Goal: Transaction & Acquisition: Purchase product/service

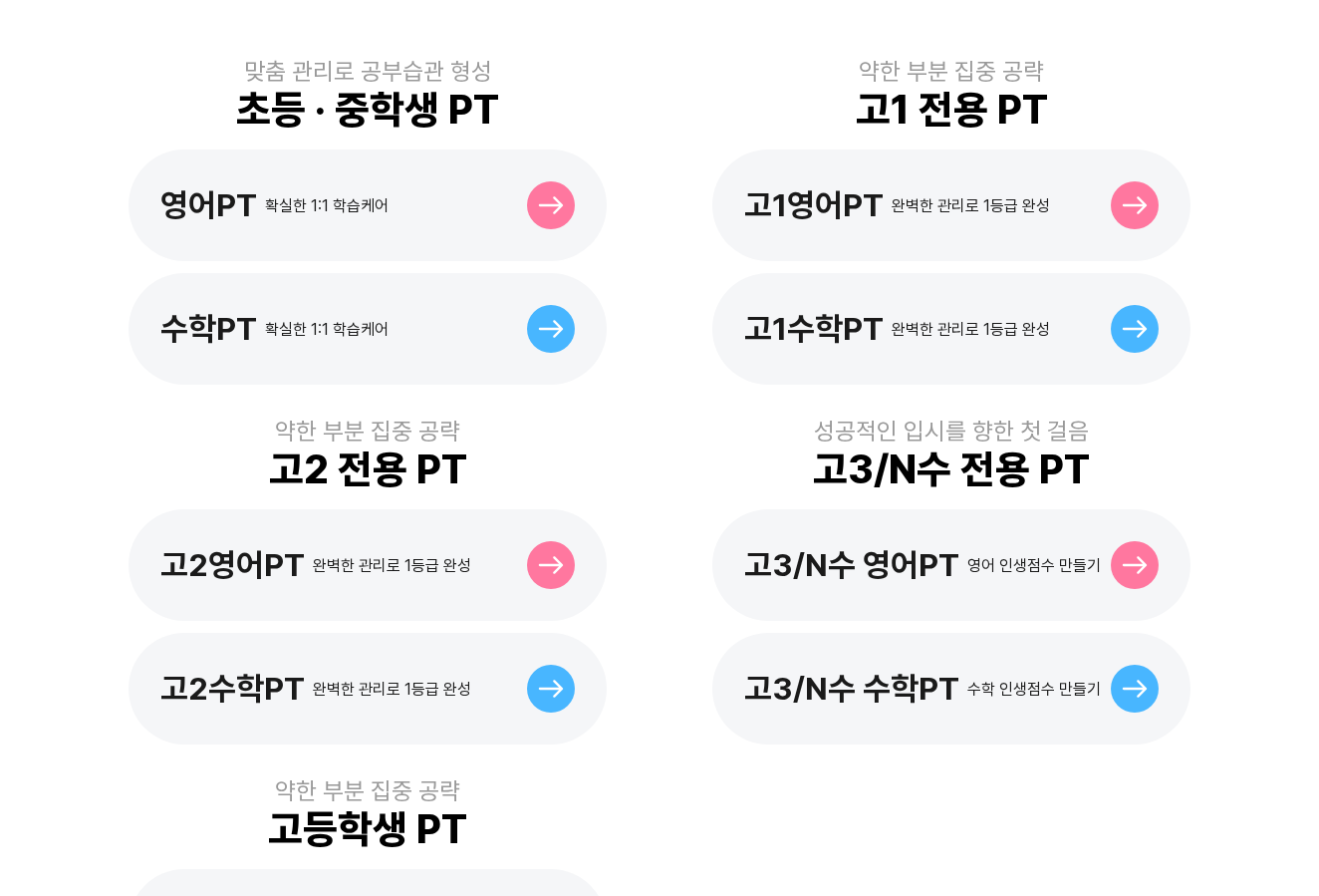
scroll to position [598, 0]
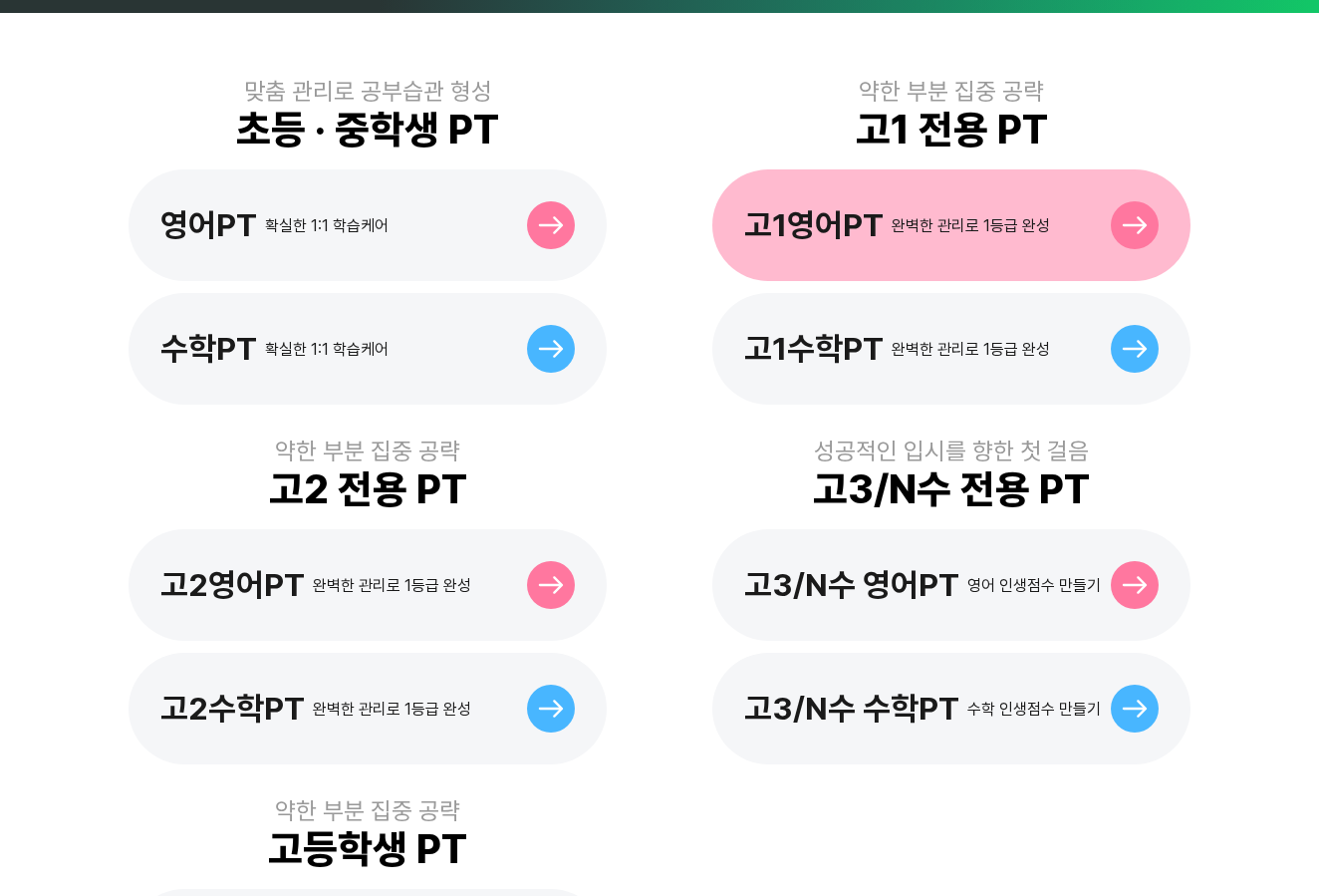
click at [1152, 201] on div at bounding box center [1135, 225] width 48 height 48
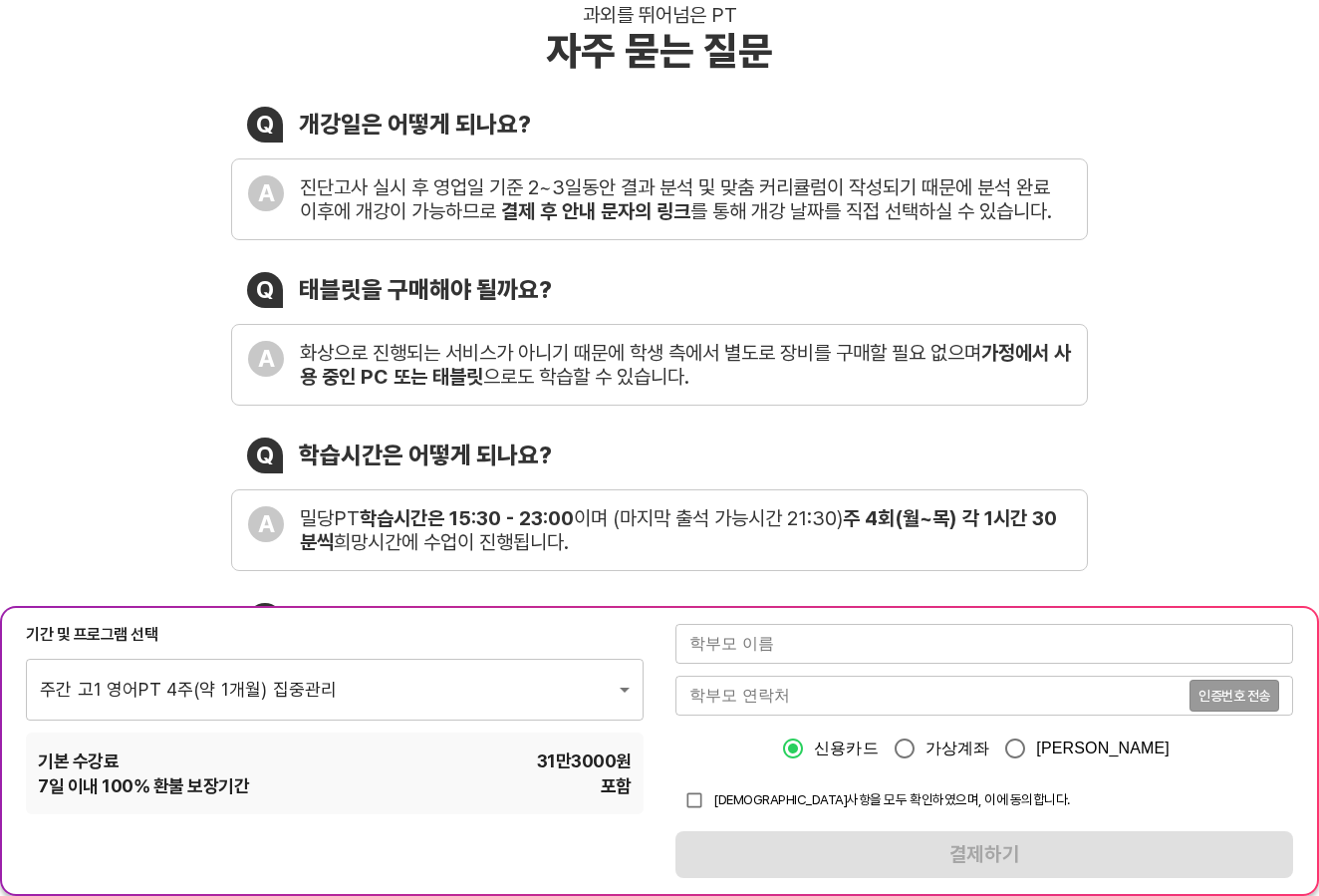
scroll to position [299, 0]
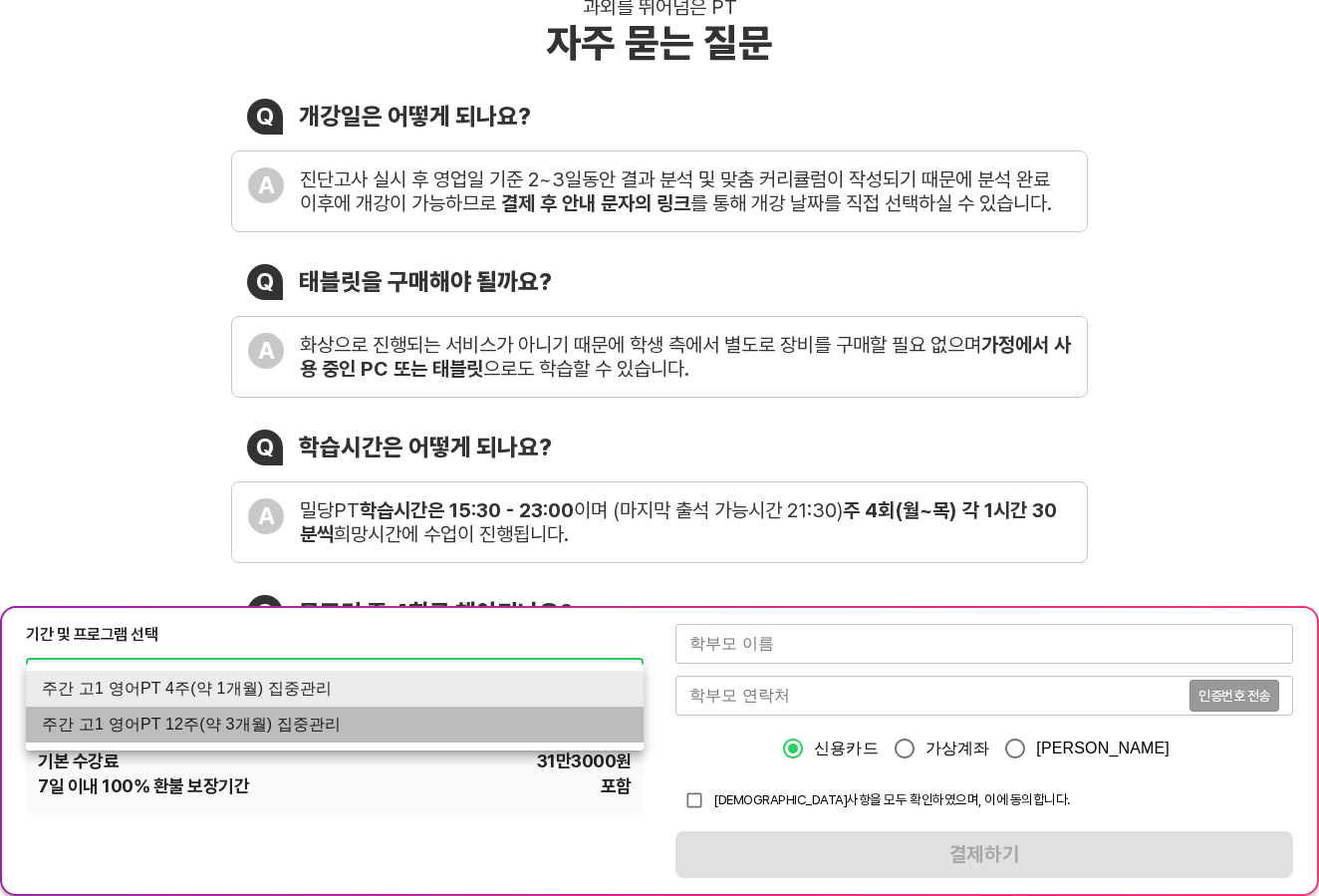
click at [394, 720] on li "주간 고1 영어PT 12주(약 3개월) 집중관리" at bounding box center [335, 724] width 618 height 36
type input "1770"
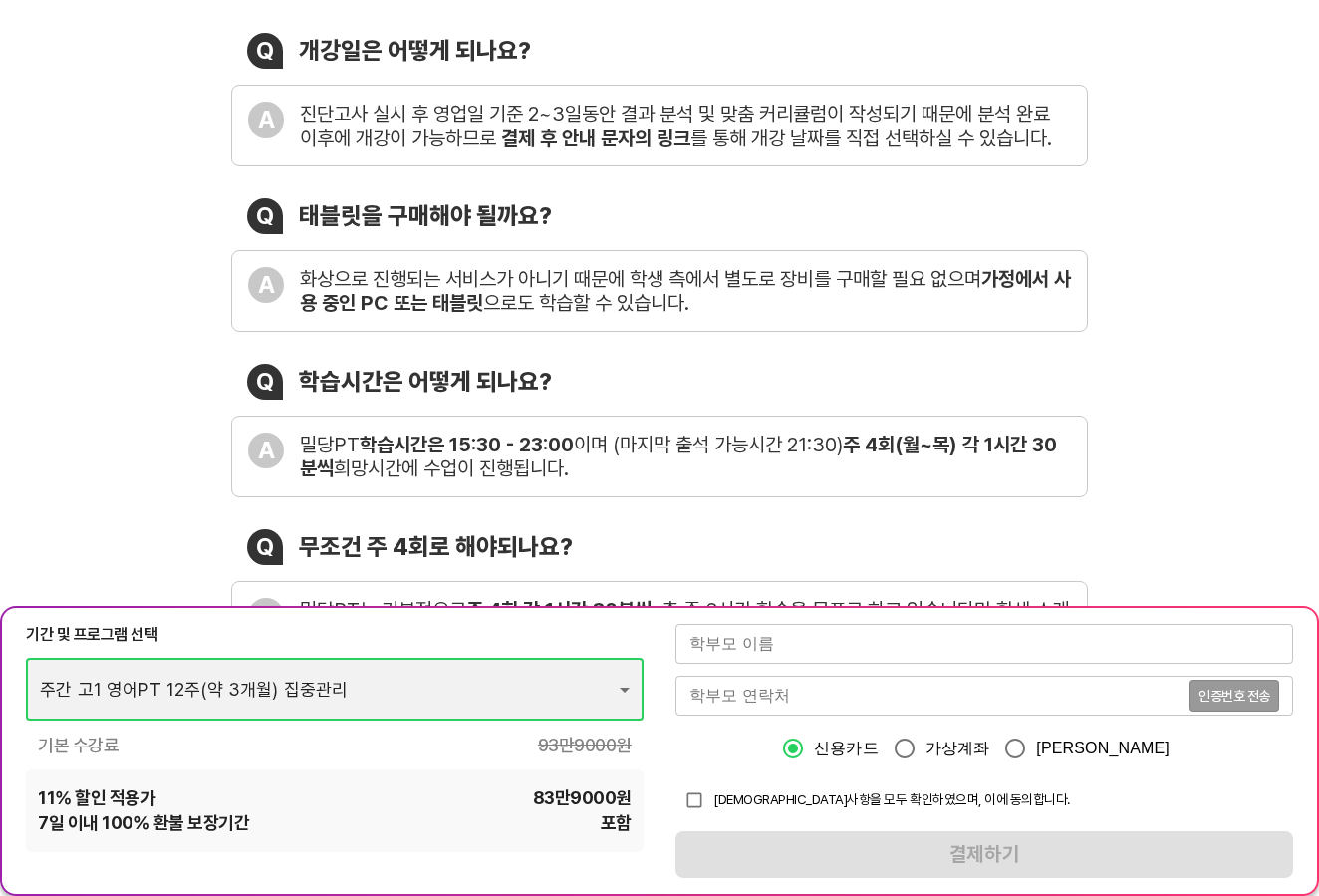
scroll to position [498, 0]
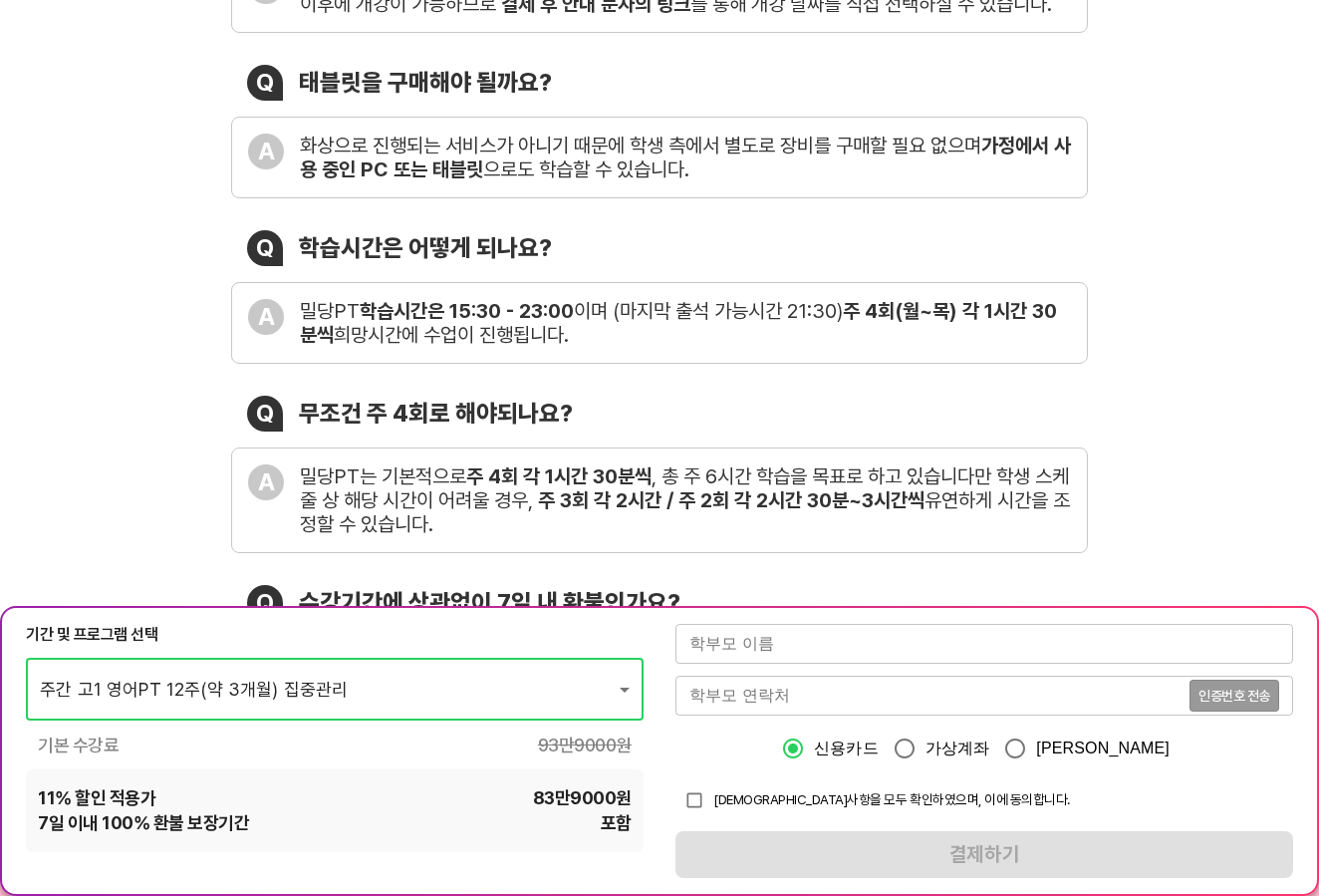
click at [881, 660] on input "text" at bounding box center [985, 644] width 618 height 40
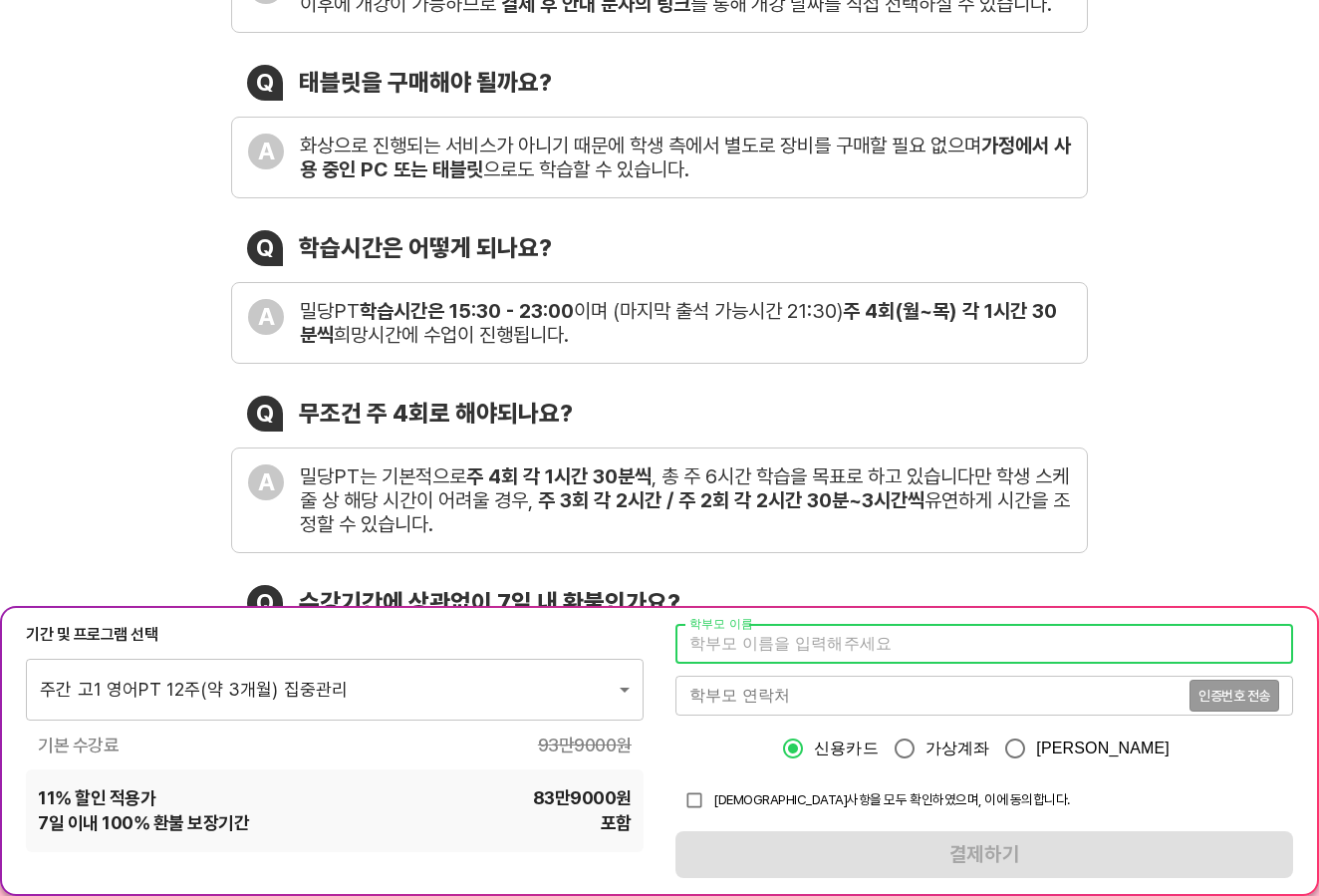
type input "오세경"
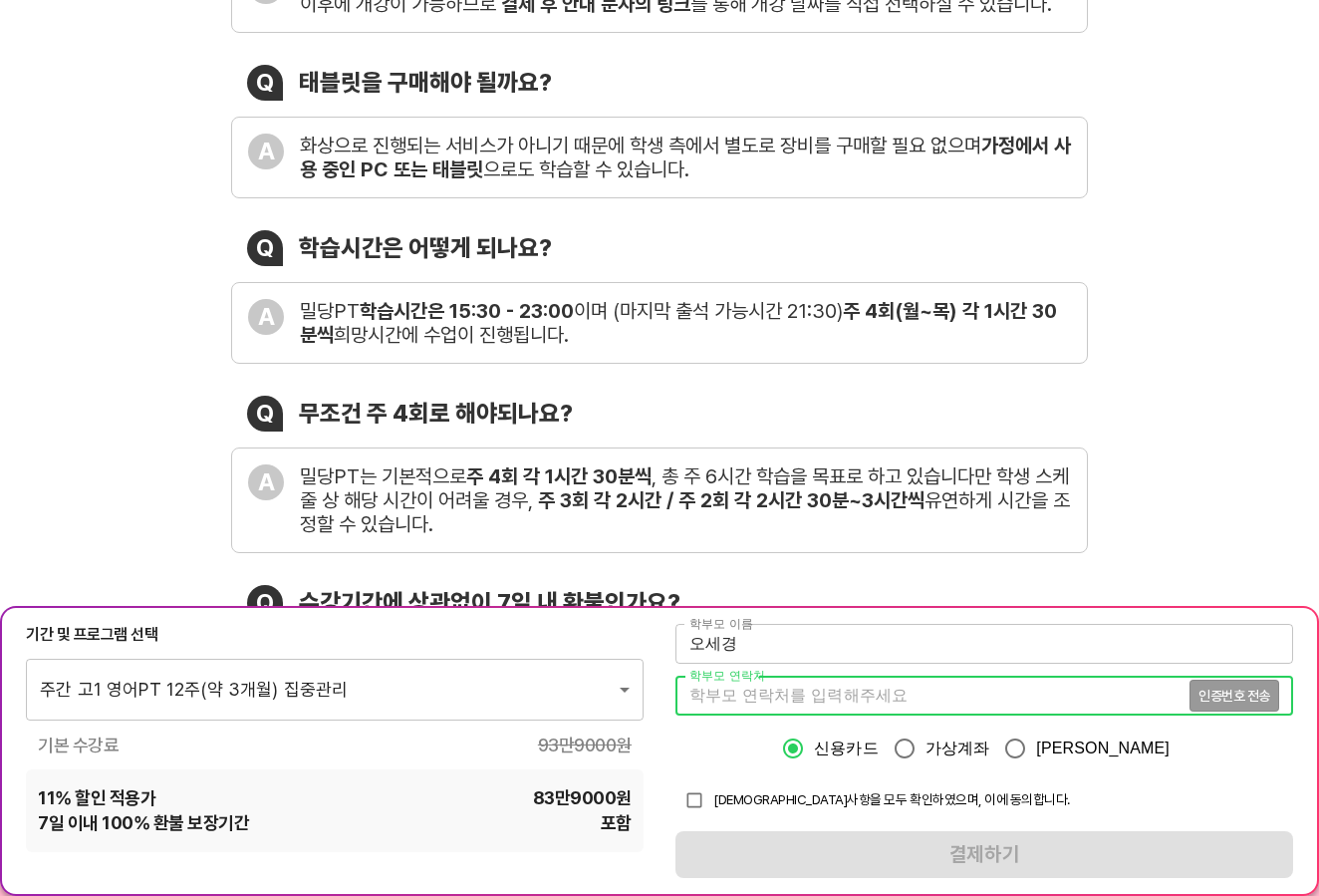
click at [787, 695] on input "tel" at bounding box center [933, 696] width 514 height 40
type input "01031418010"
click at [1197, 782] on div "[DEMOGRAPHIC_DATA]사항을 모두 확인하였으며, 이에 동의합니다." at bounding box center [985, 800] width 618 height 38
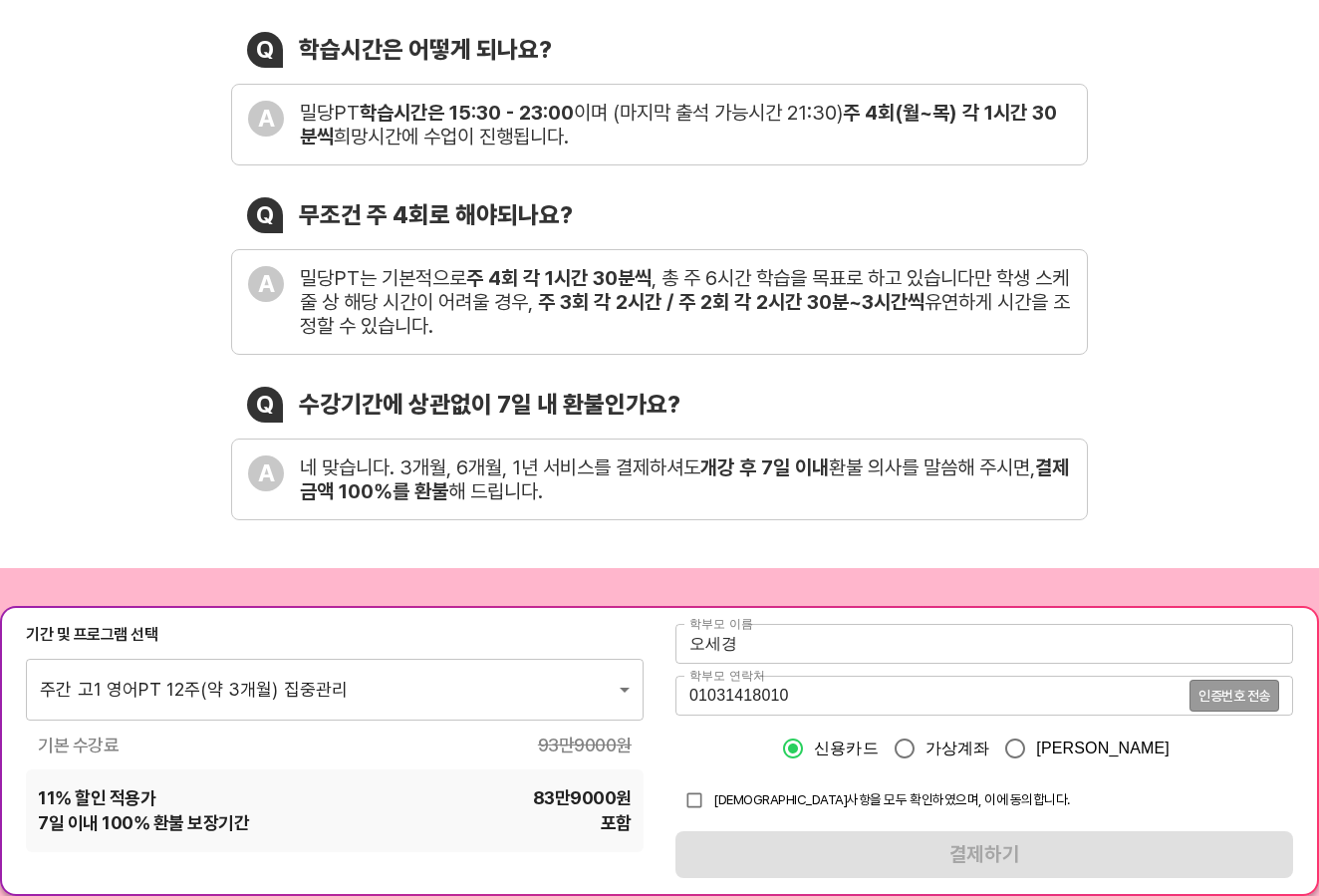
scroll to position [697, 0]
click at [1246, 689] on span "인증번호 전송" at bounding box center [1235, 695] width 72 height 14
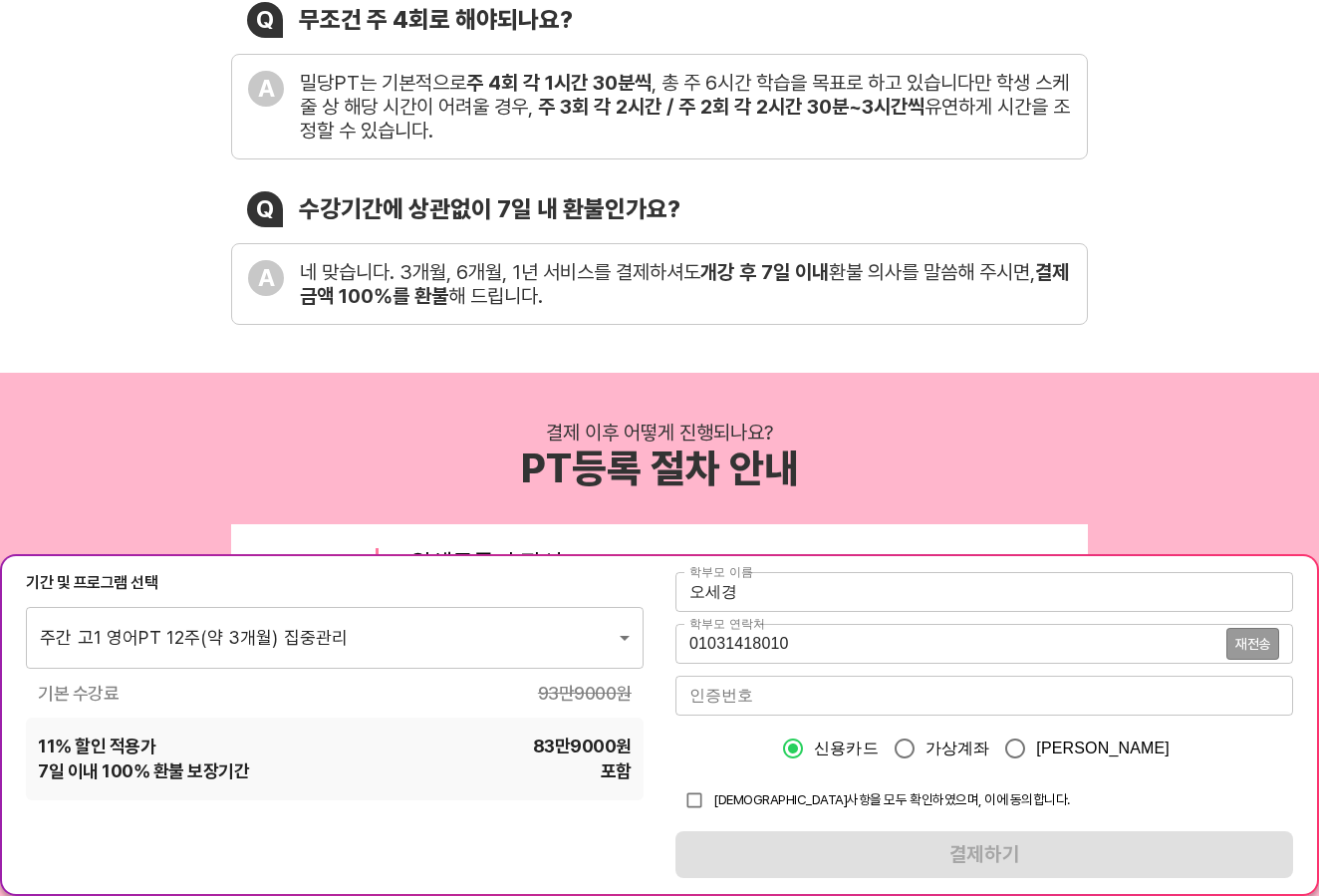
scroll to position [897, 0]
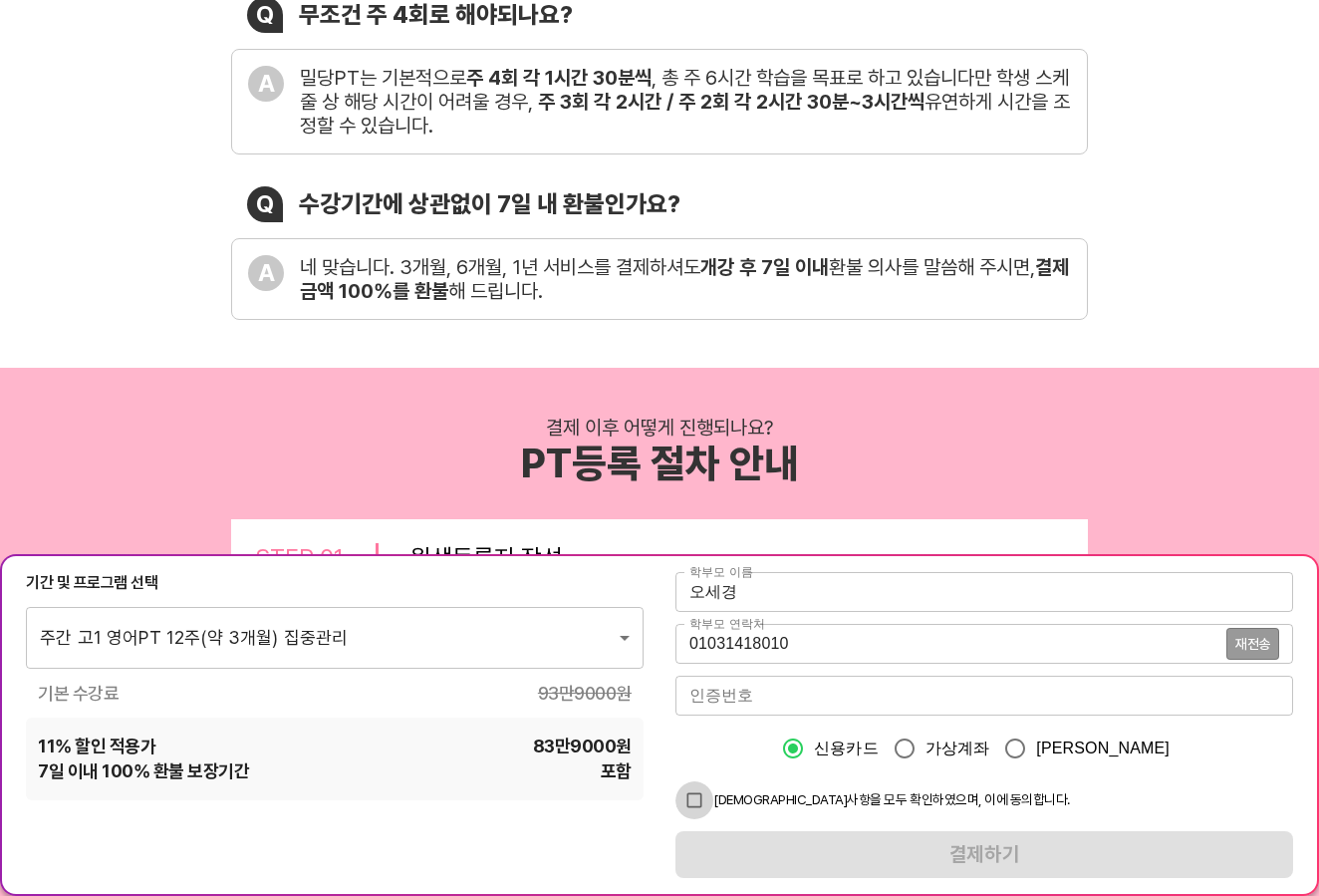
click at [691, 791] on input "checkbox" at bounding box center [695, 800] width 38 height 38
checkbox input "true"
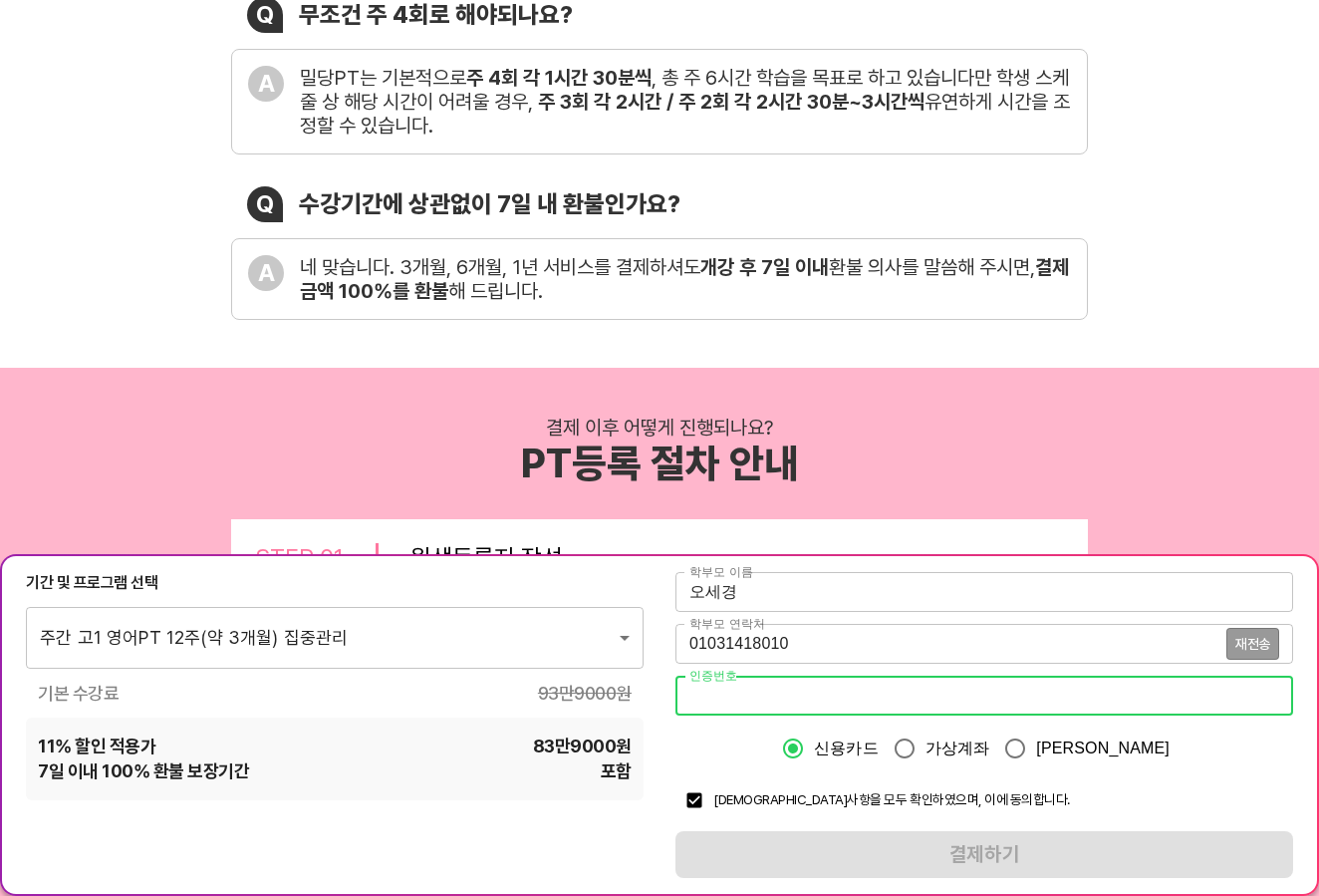
click at [819, 714] on input "number" at bounding box center [985, 696] width 618 height 40
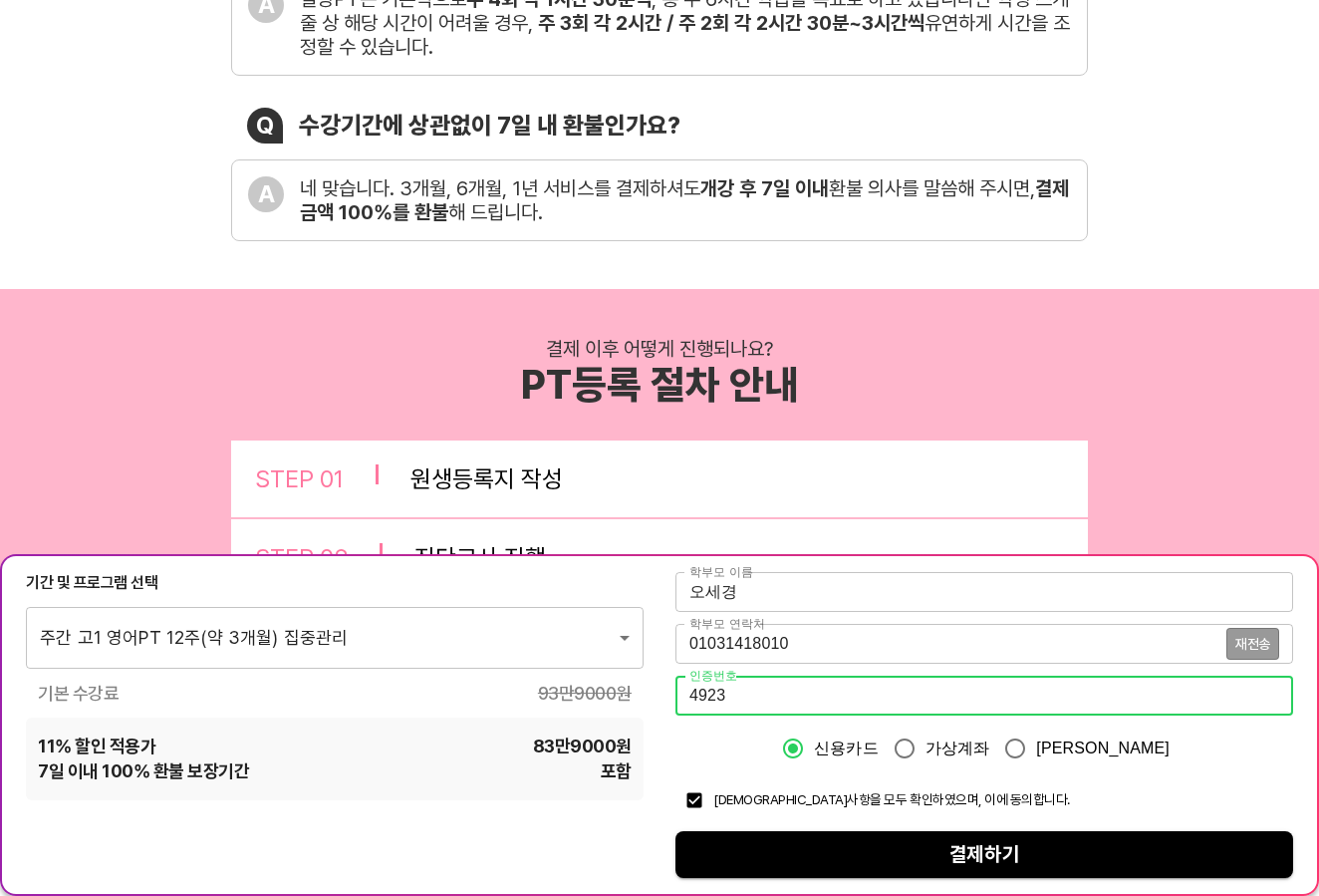
scroll to position [1096, 0]
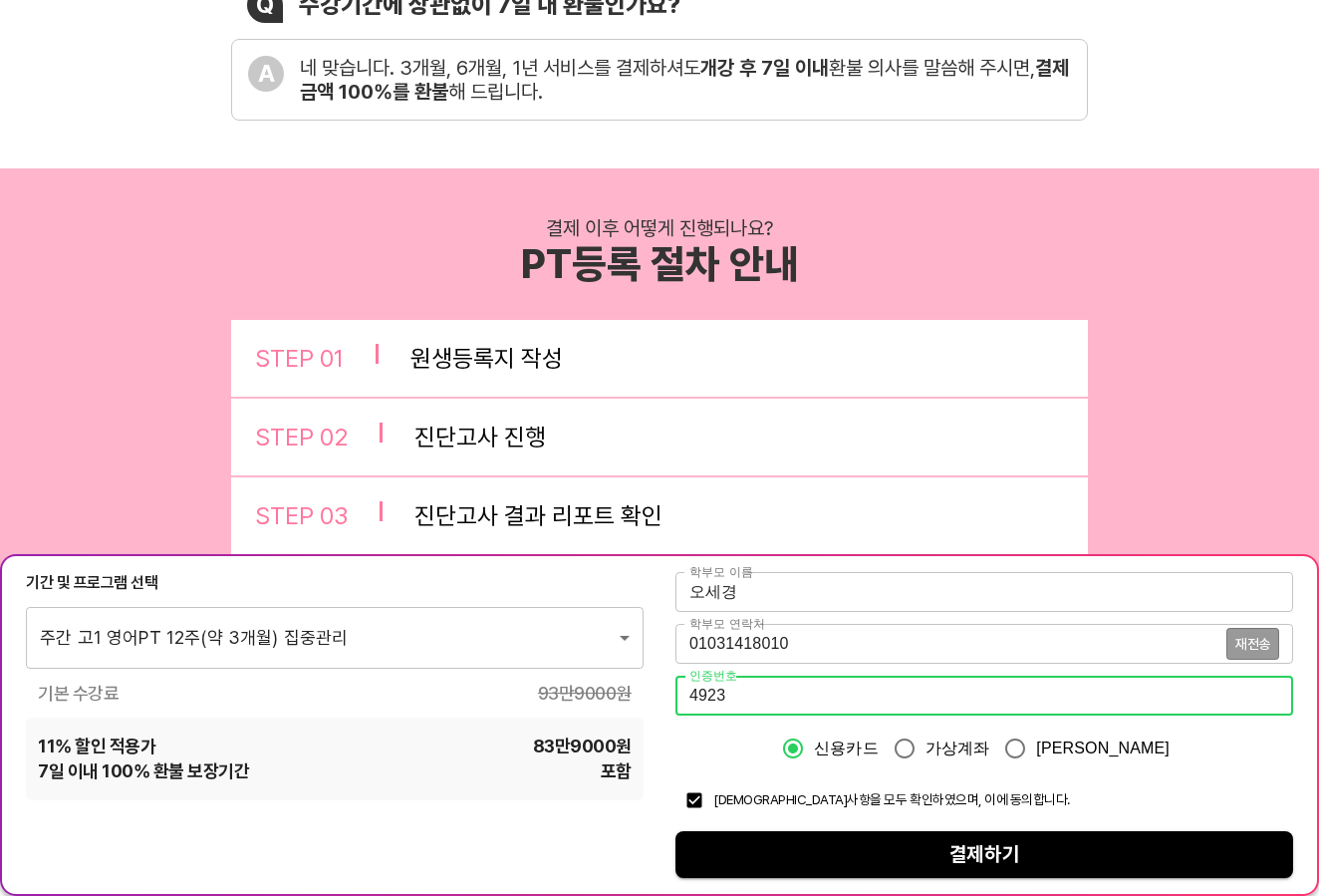
type input "4923"
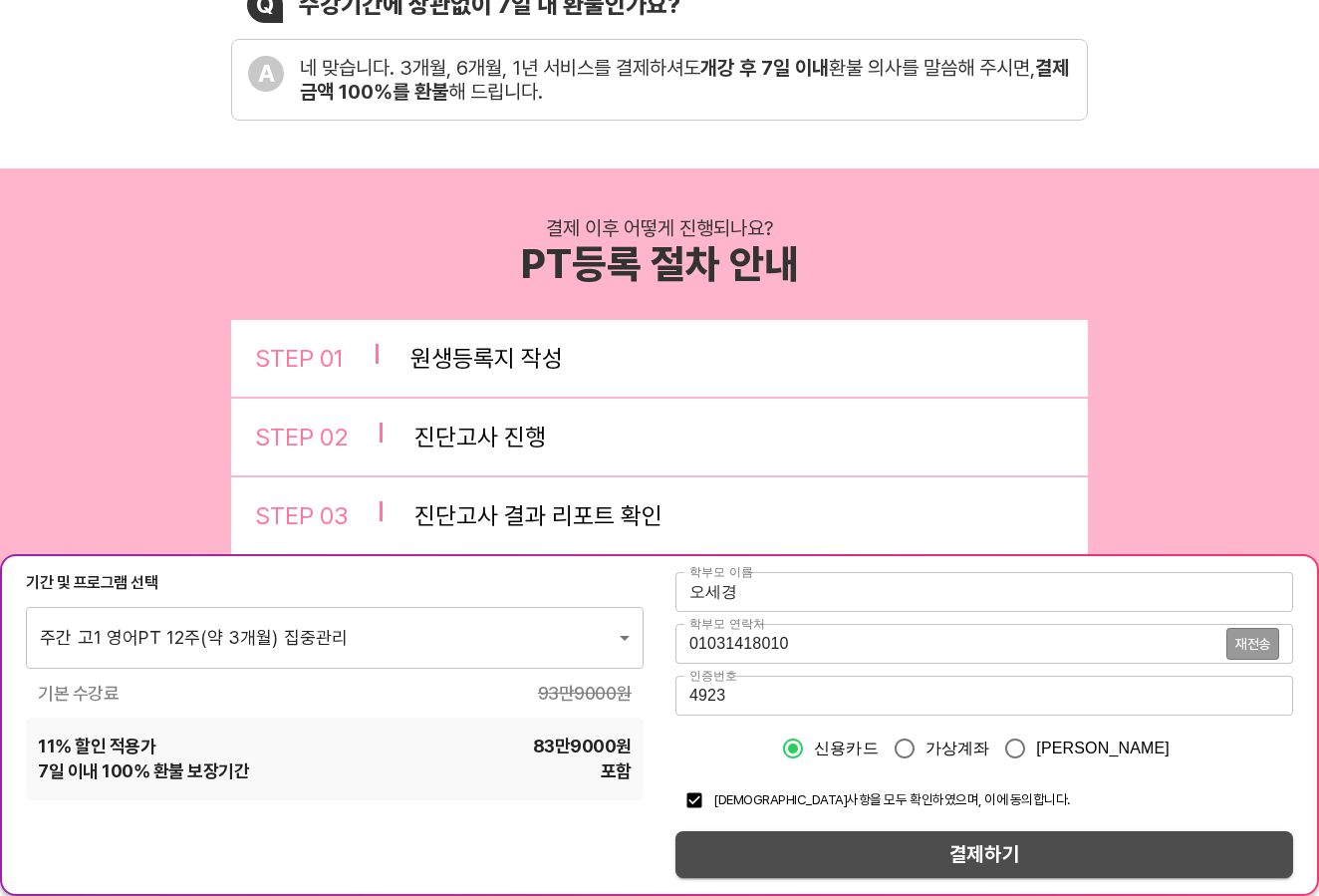
click at [963, 840] on span "결제하기" at bounding box center [984, 854] width 586 height 35
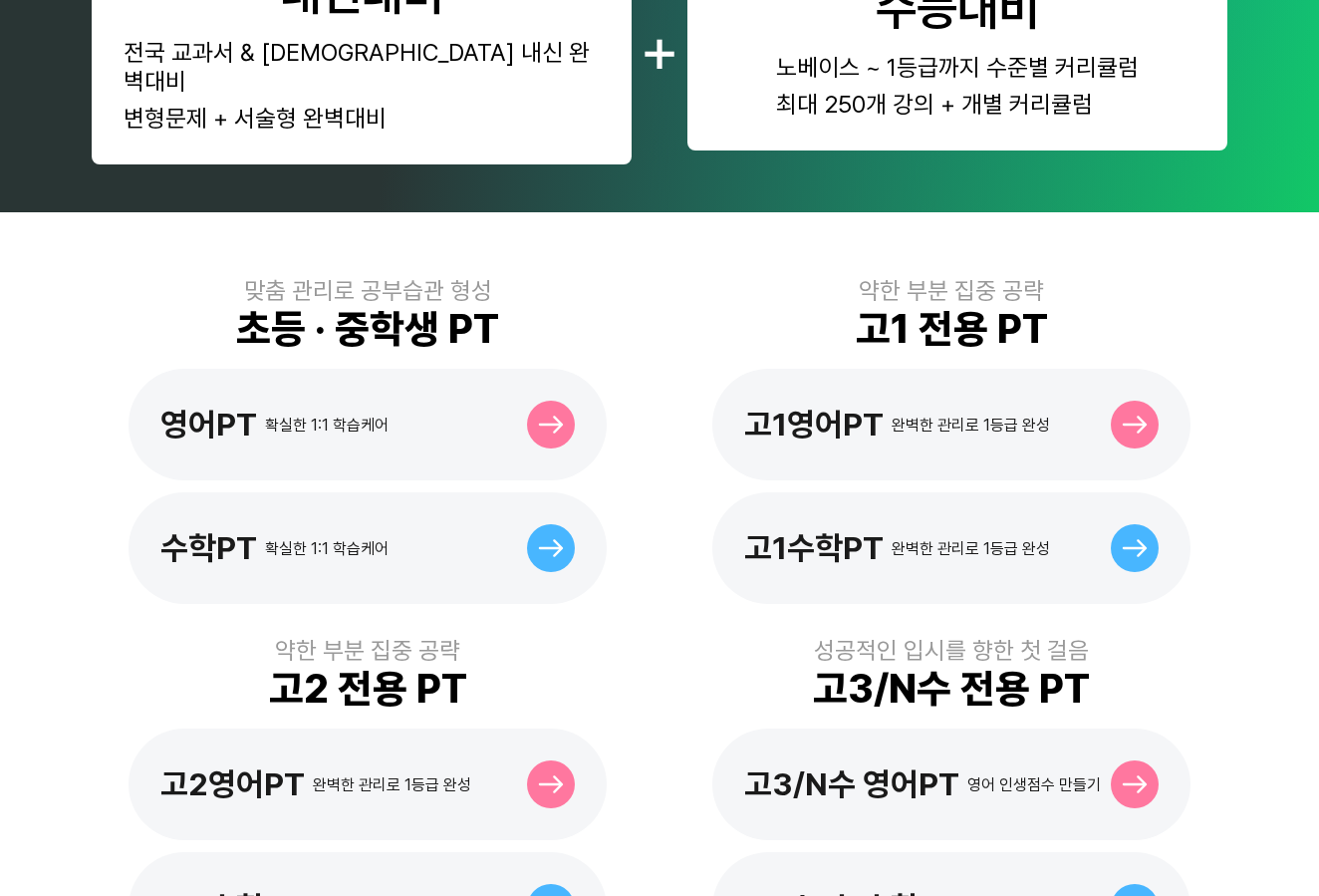
scroll to position [797, 0]
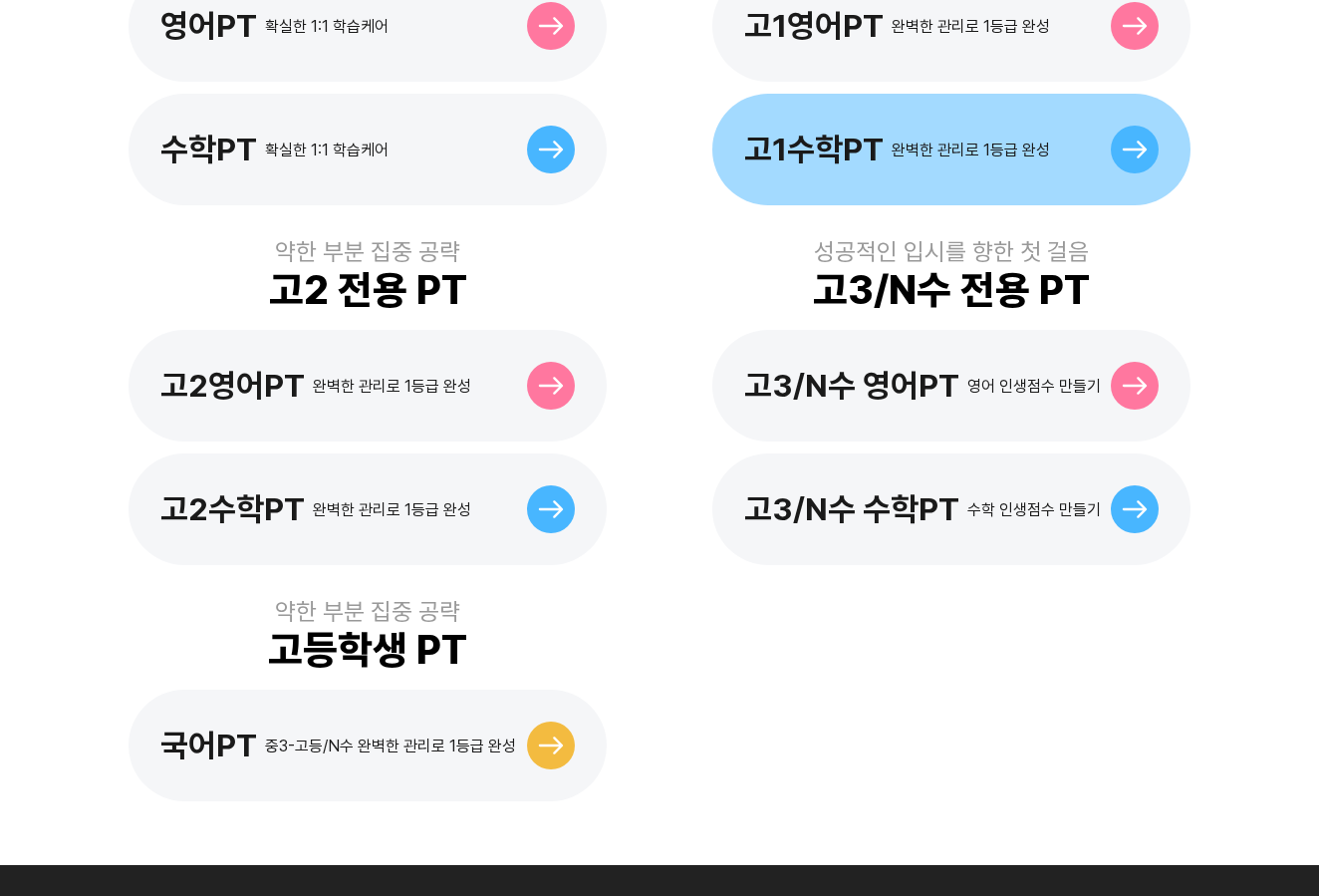
click at [1134, 140] on icon at bounding box center [1135, 149] width 26 height 18
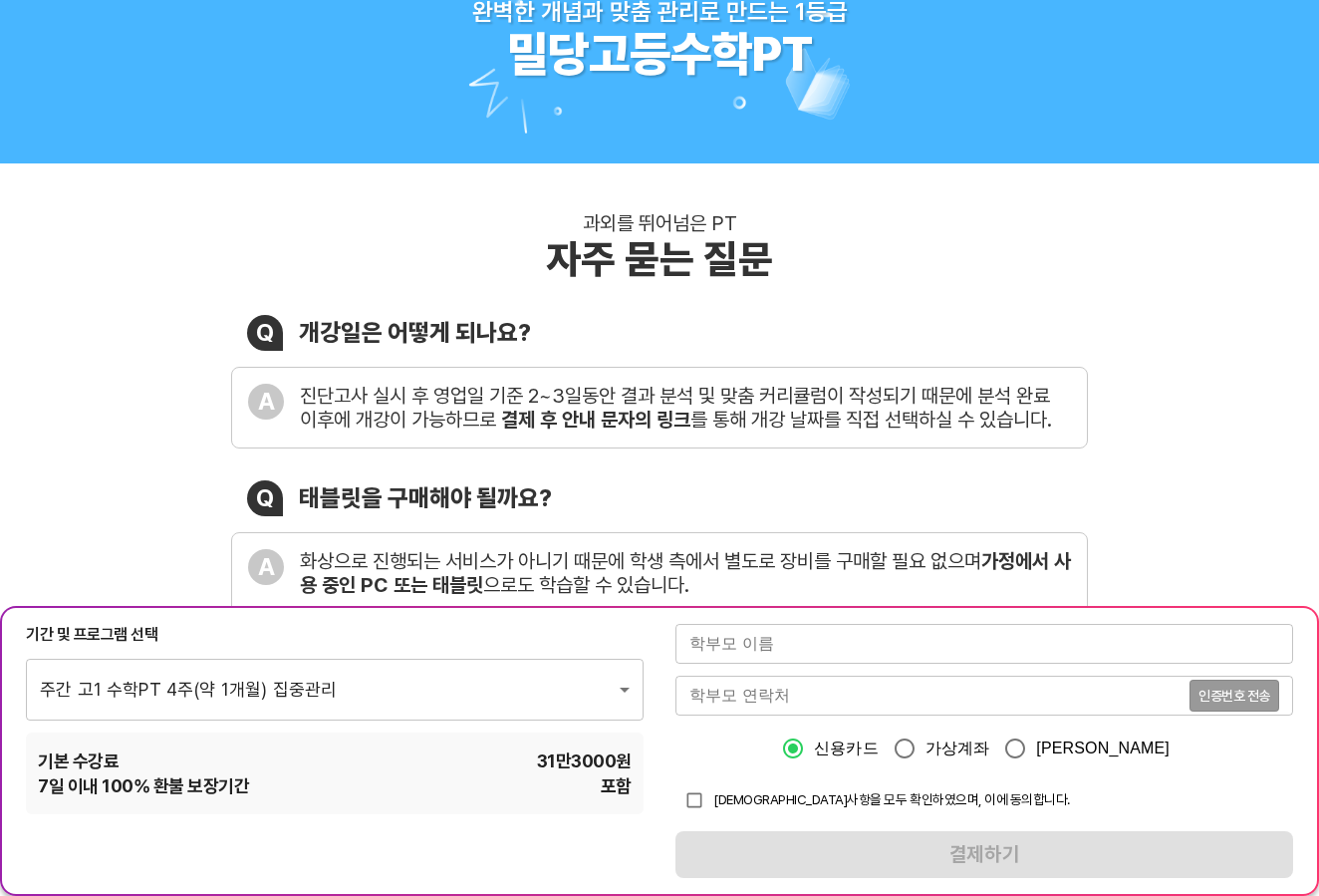
scroll to position [199, 0]
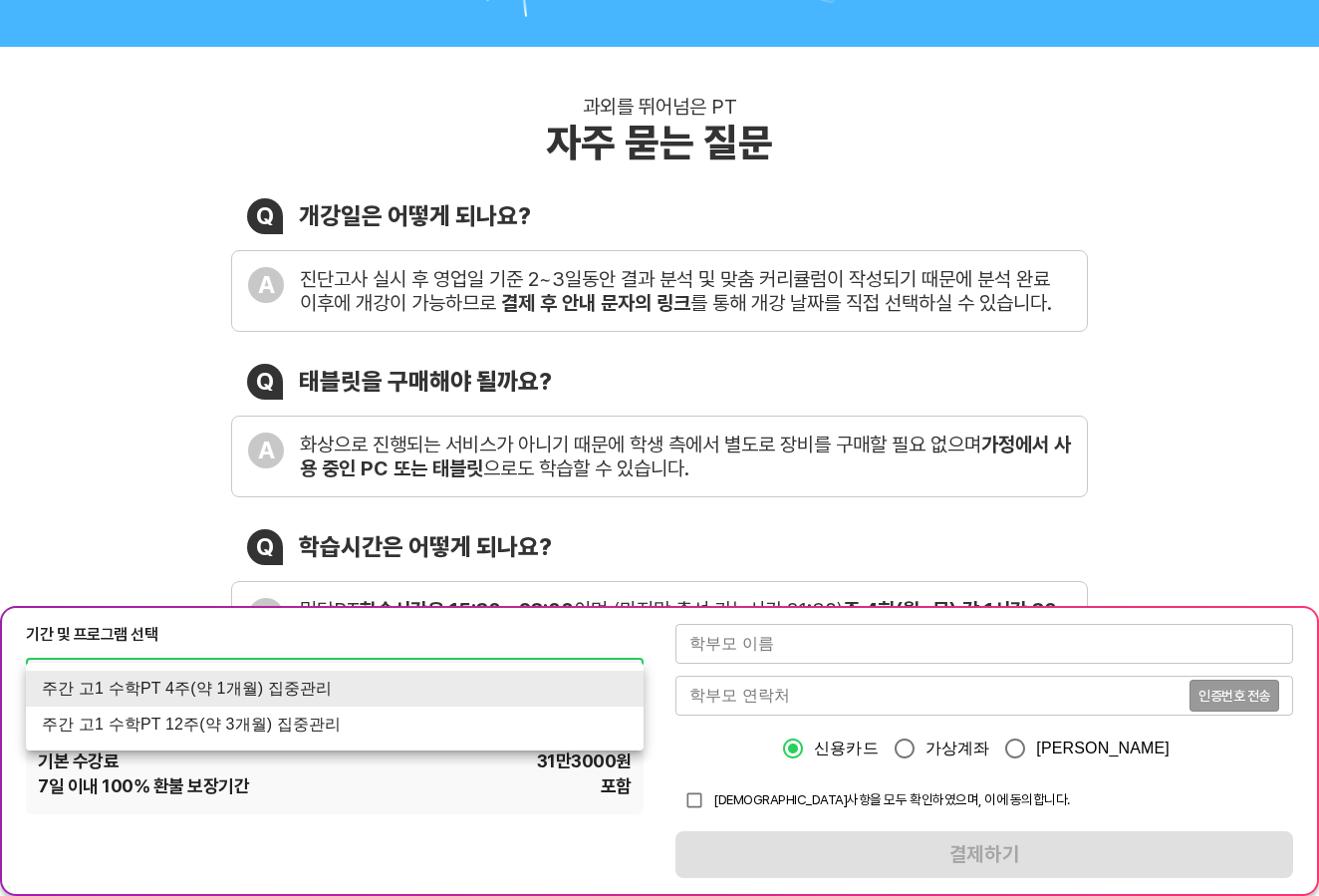
click at [376, 719] on li "주간 고1 수학PT 12주(약 3개월) 집중관리" at bounding box center [335, 724] width 618 height 36
type input "1769"
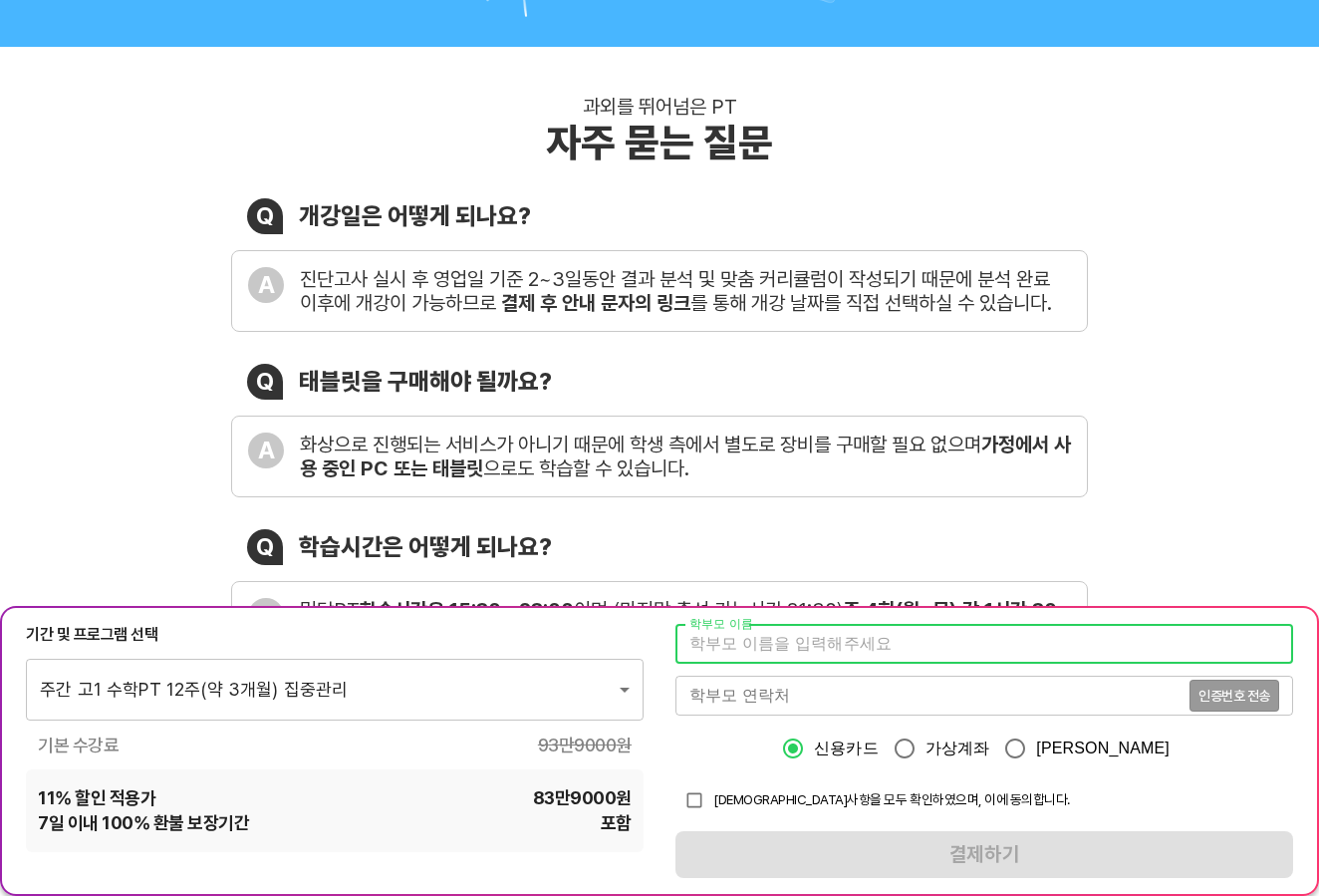
click at [885, 654] on input "text" at bounding box center [985, 644] width 618 height 40
type input "d"
type input "오세경"
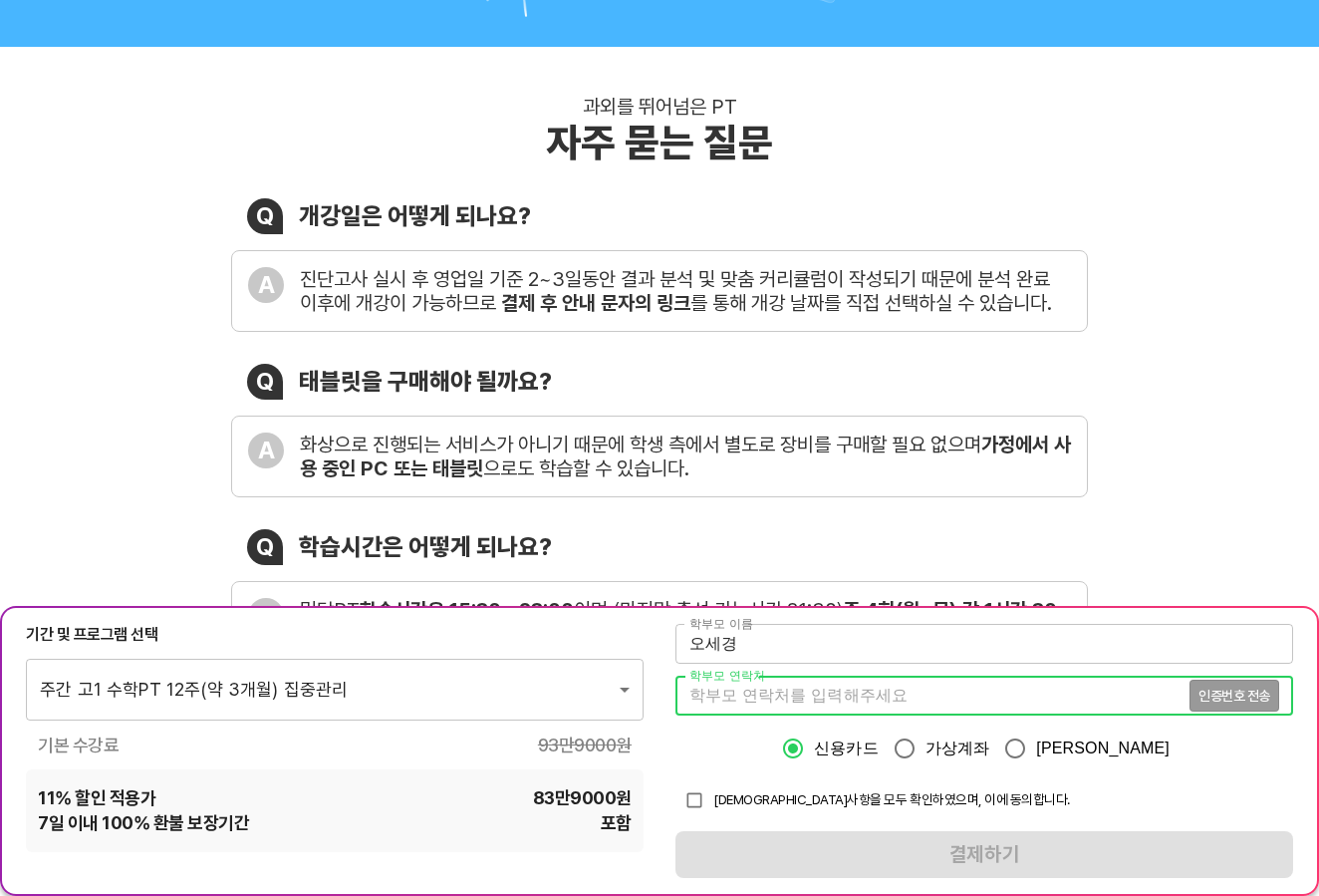
click at [826, 690] on input "tel" at bounding box center [933, 696] width 514 height 40
type input "01031418010"
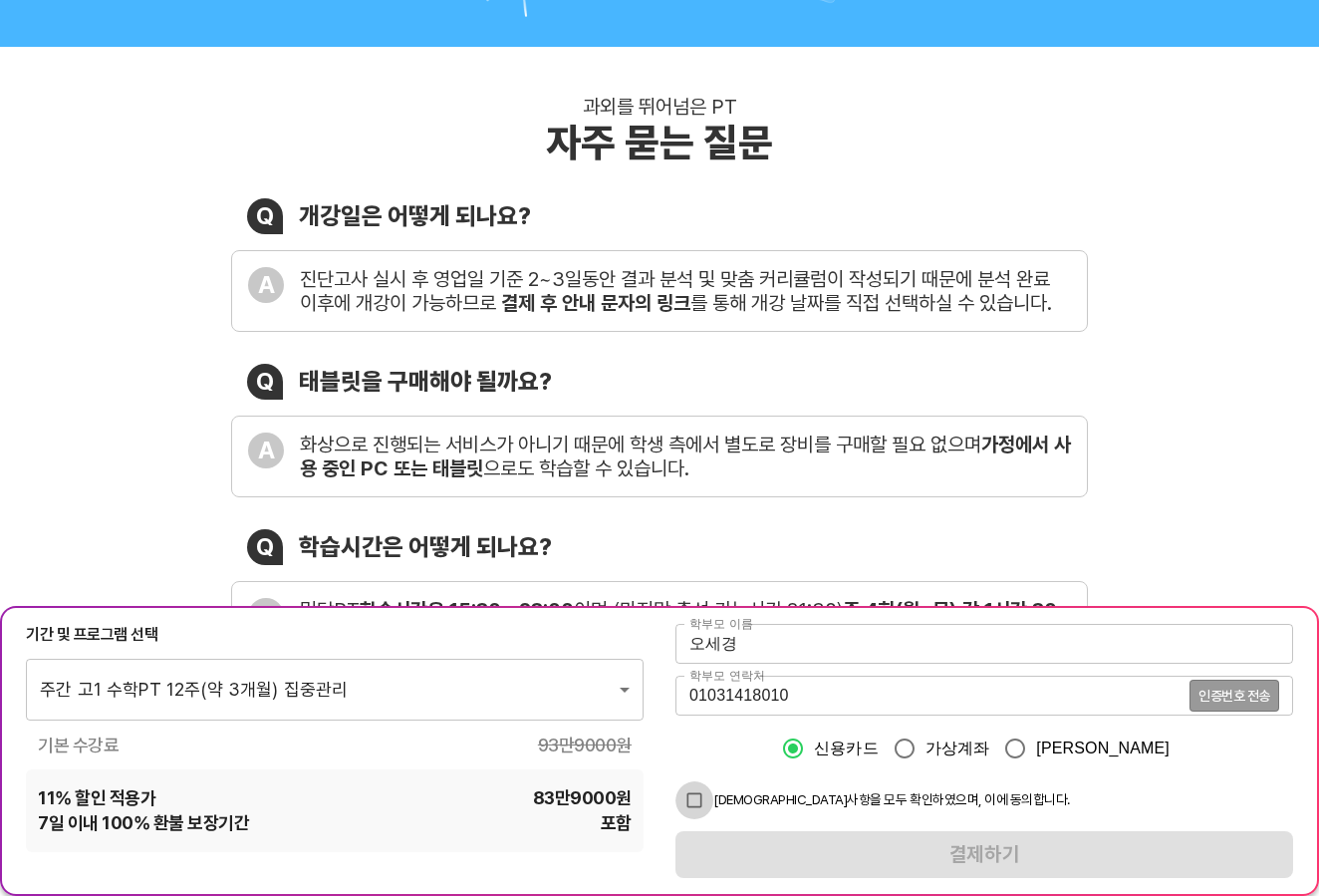
click at [692, 801] on input "checkbox" at bounding box center [695, 800] width 38 height 38
checkbox input "true"
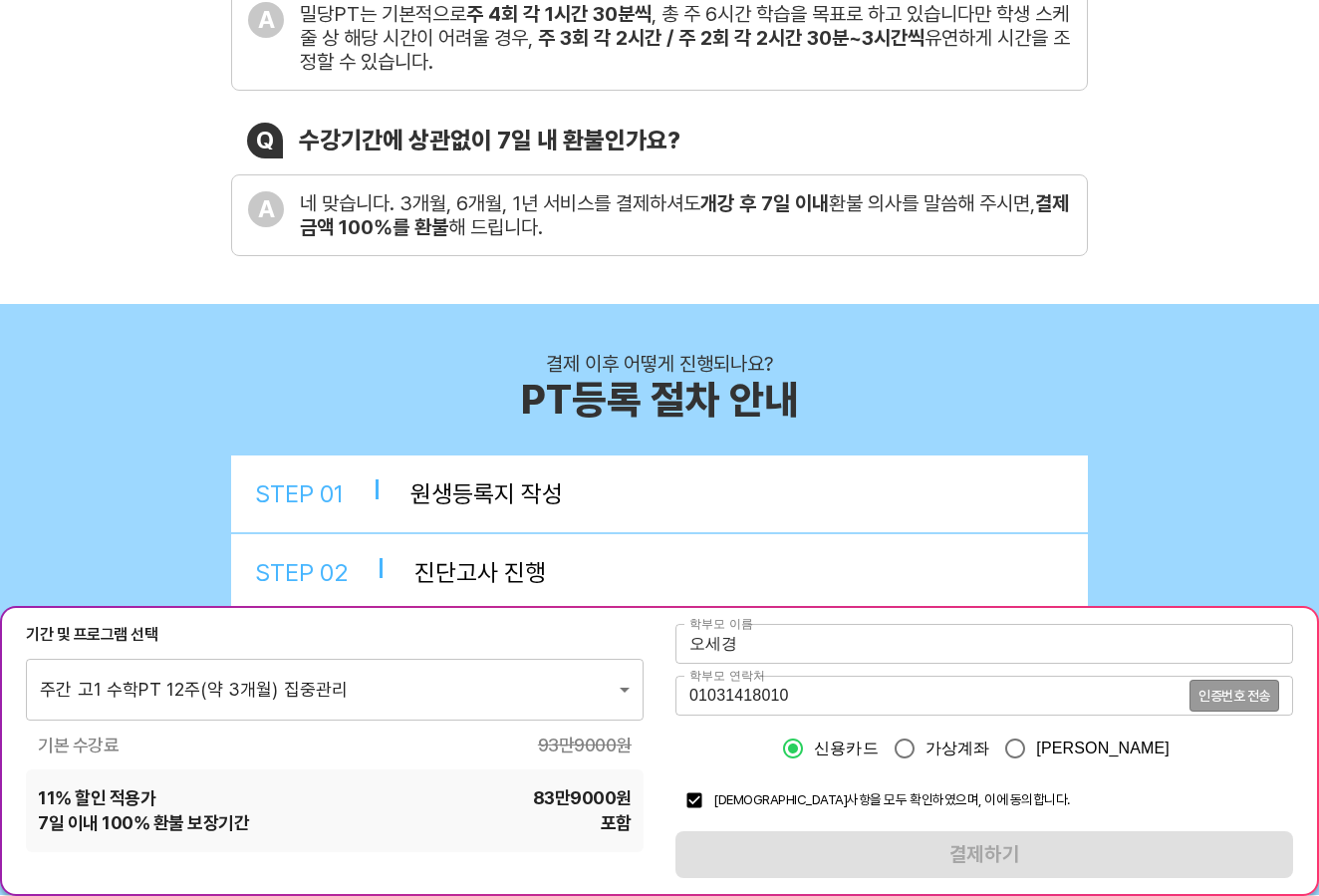
scroll to position [996, 0]
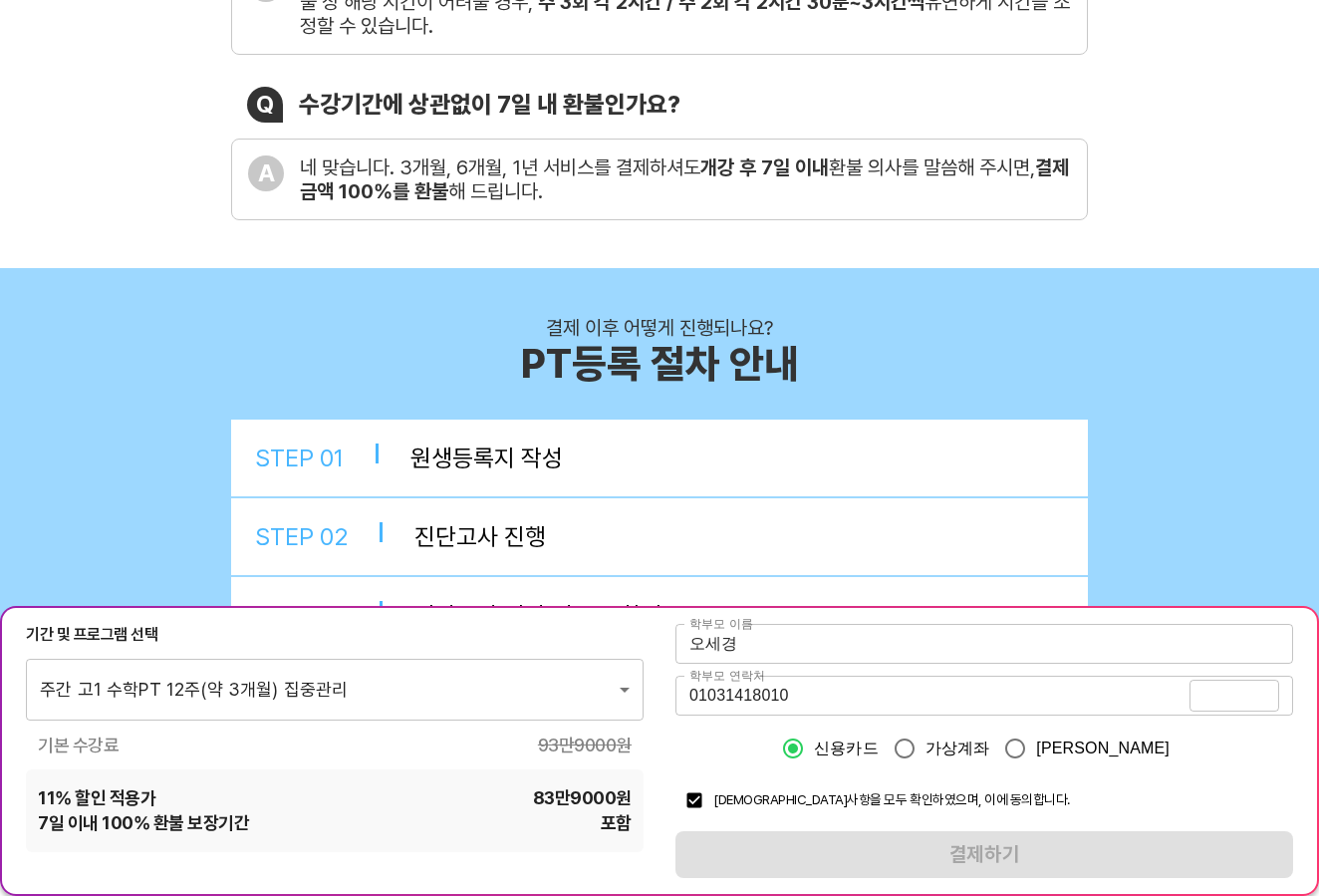
click at [1221, 688] on span "인증번호 전송" at bounding box center [1235, 695] width 72 height 14
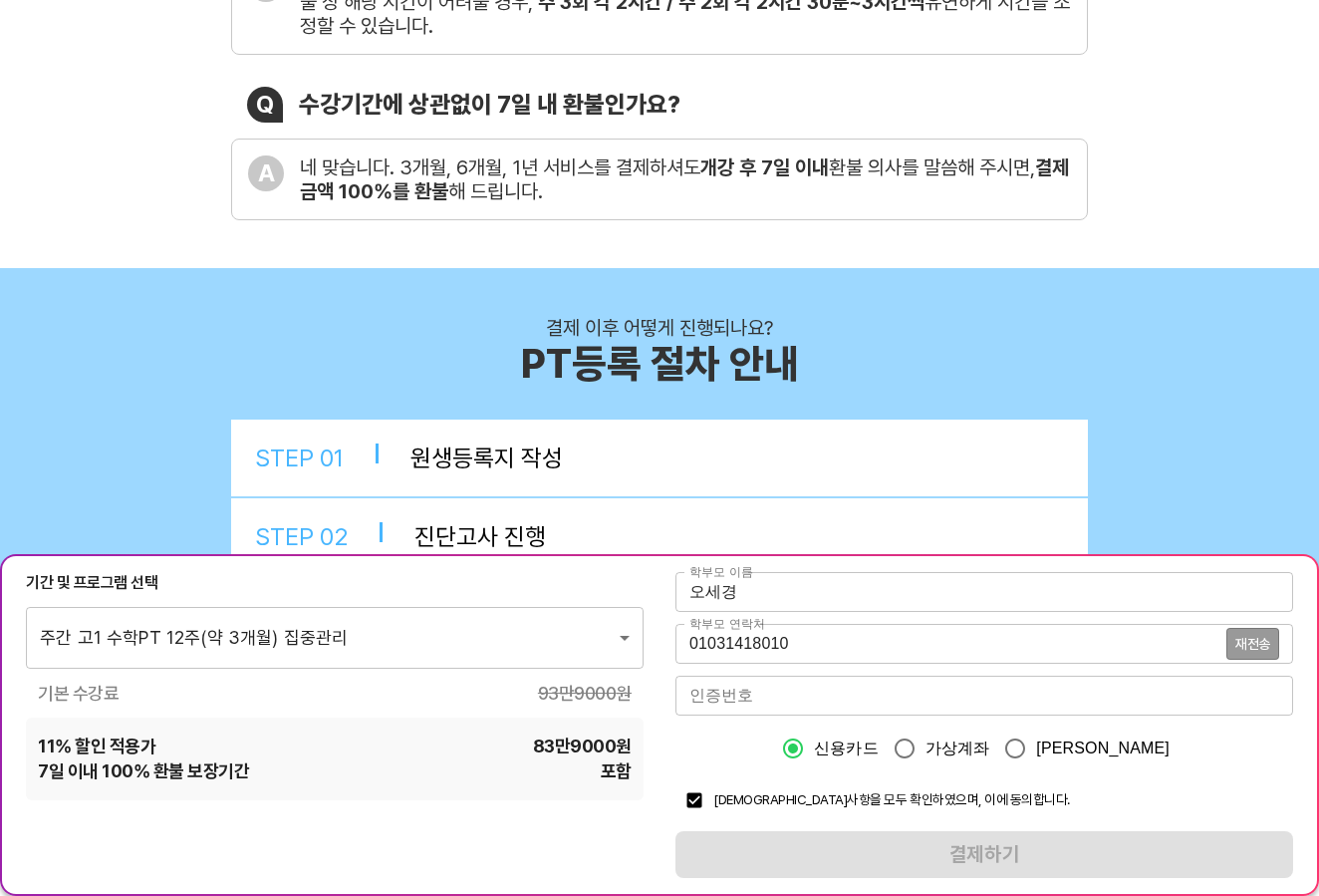
click at [710, 693] on input "number" at bounding box center [985, 696] width 618 height 40
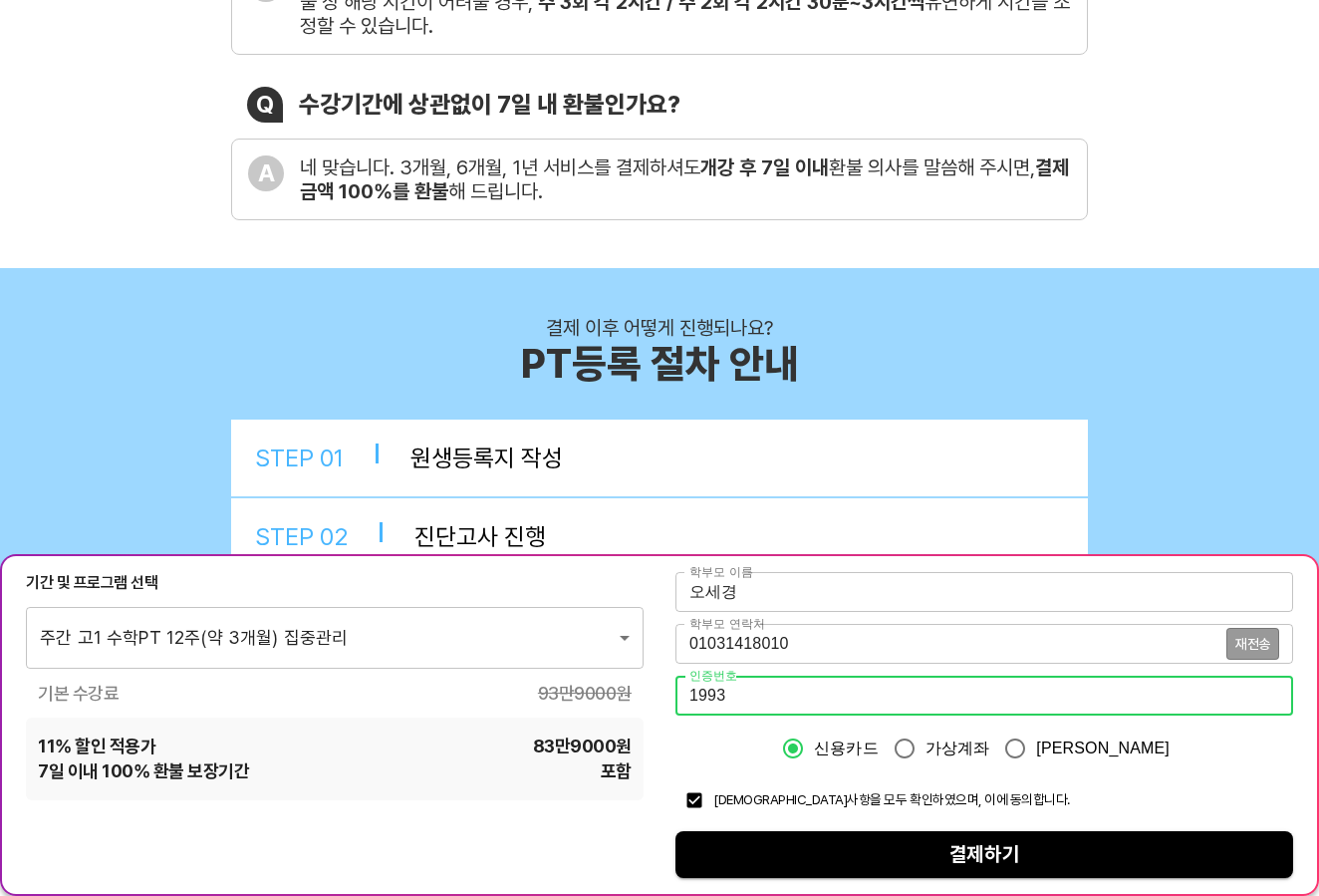
type input "1993"
click at [940, 843] on span "결제하기" at bounding box center [984, 854] width 586 height 35
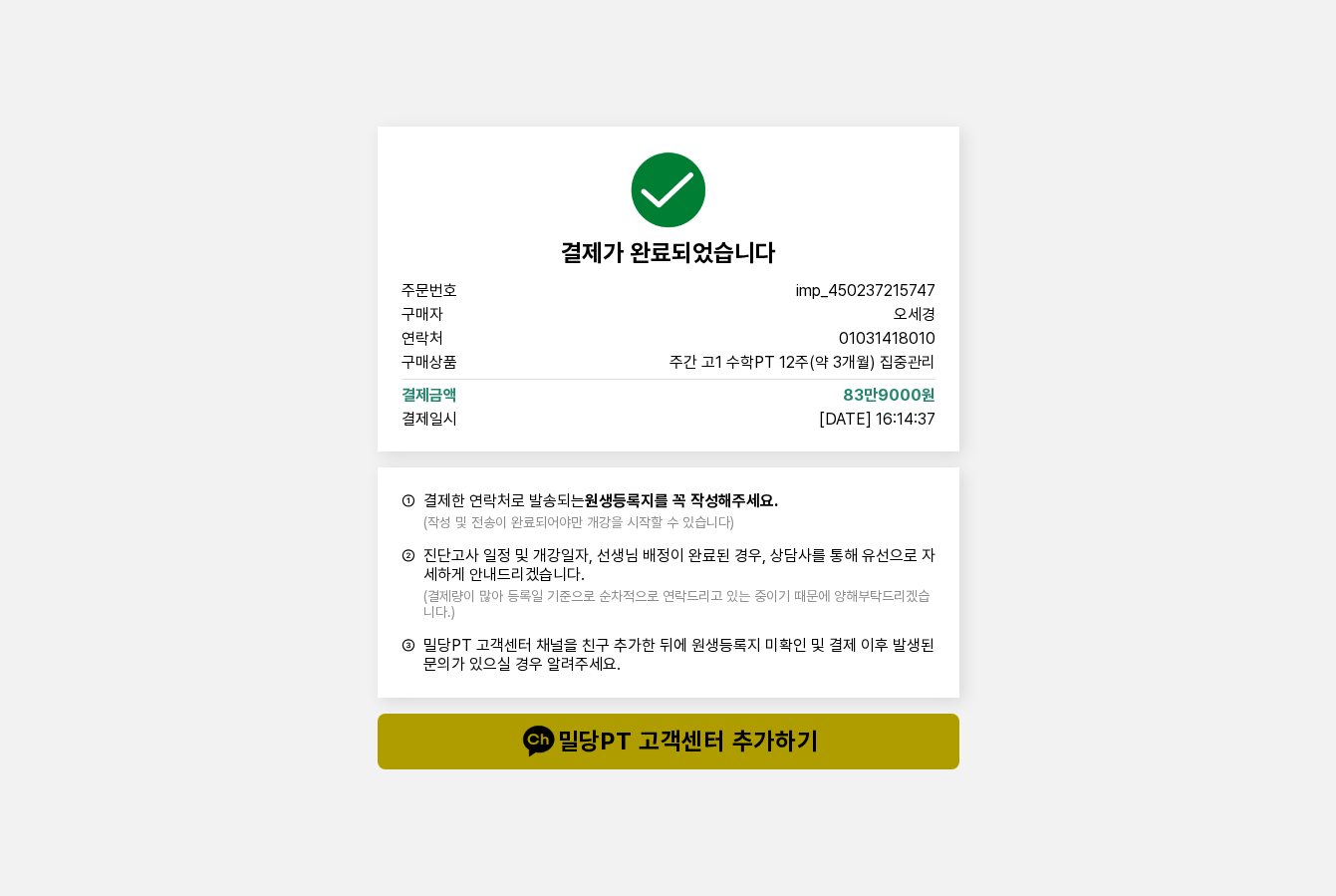
click at [728, 739] on span "밀당PT 고객센터 추가하기" at bounding box center [668, 741] width 502 height 40
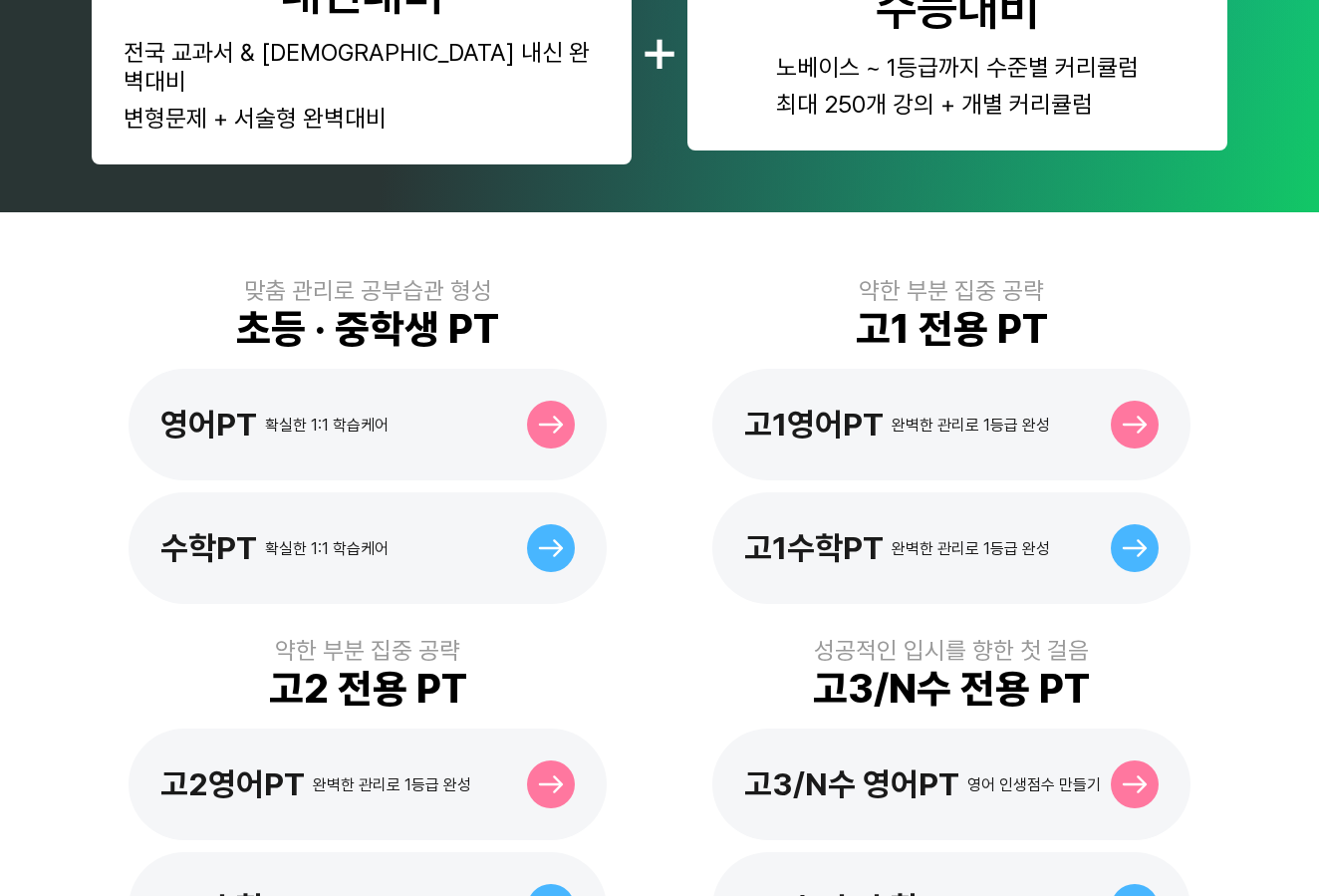
scroll to position [797, 0]
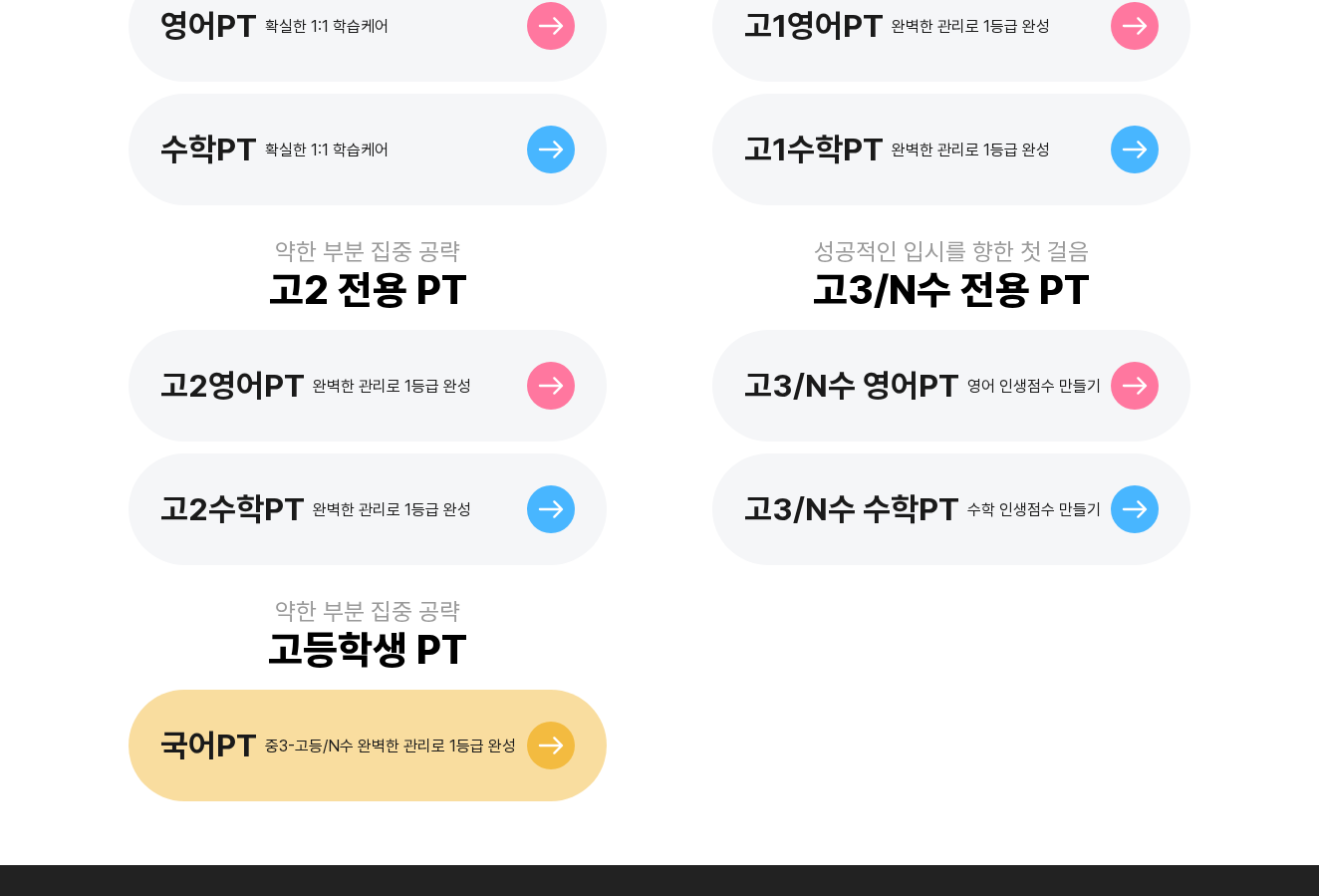
click at [550, 736] on icon at bounding box center [551, 745] width 26 height 18
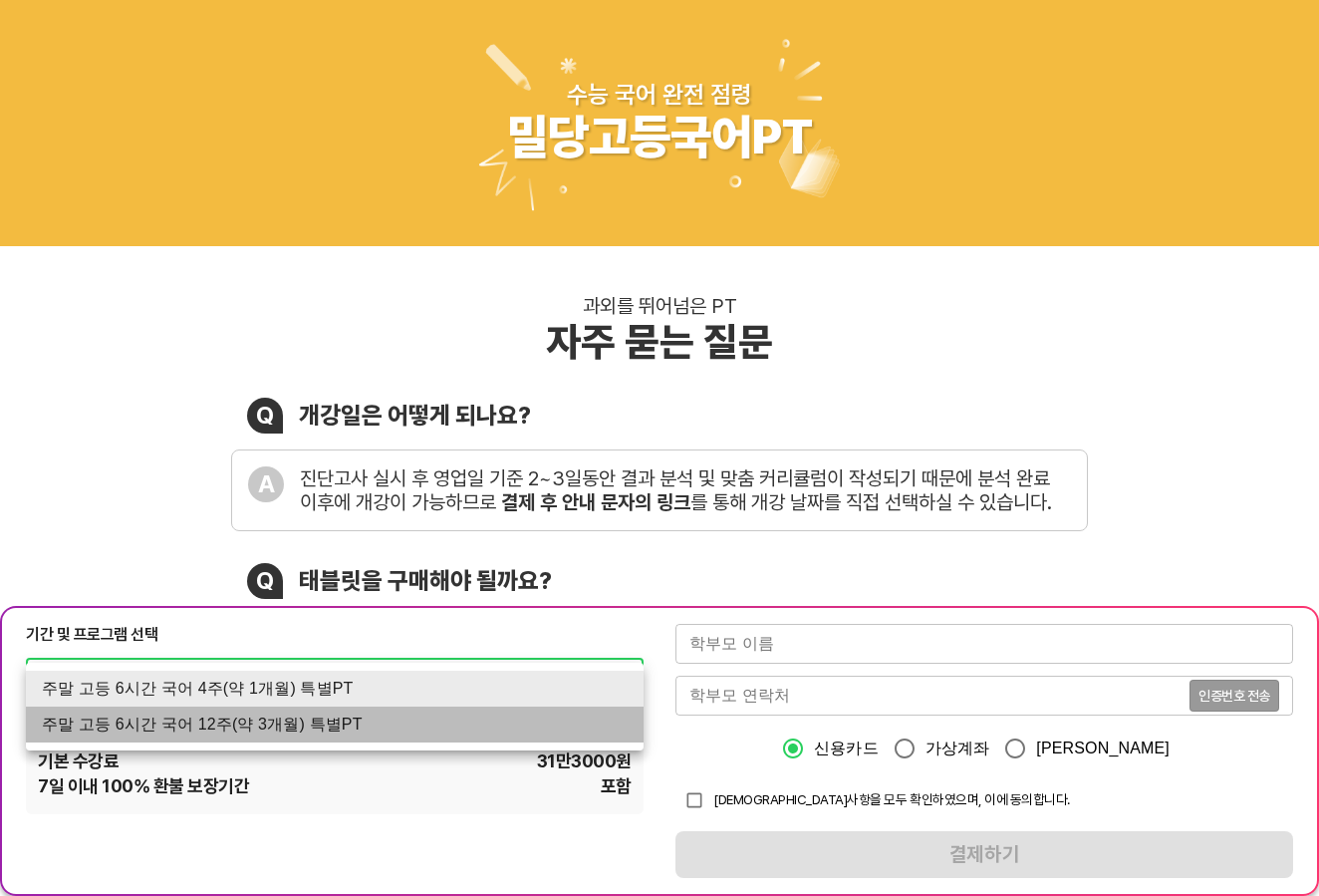
click at [351, 736] on li "주말 고등 6시간 국어 12주(약 3개월) 특별PT" at bounding box center [335, 724] width 618 height 36
type input "2134"
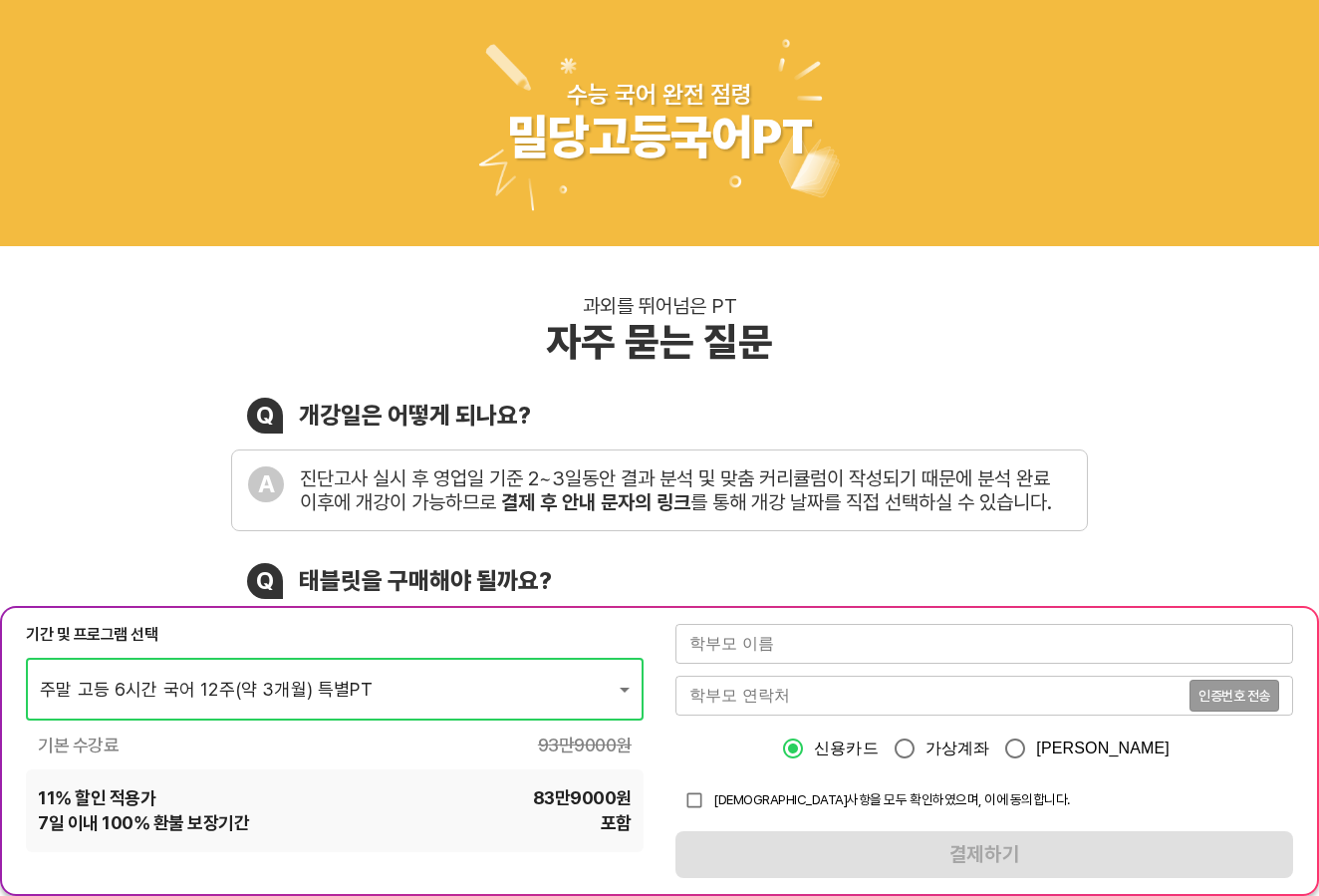
click at [713, 645] on input "text" at bounding box center [985, 644] width 618 height 40
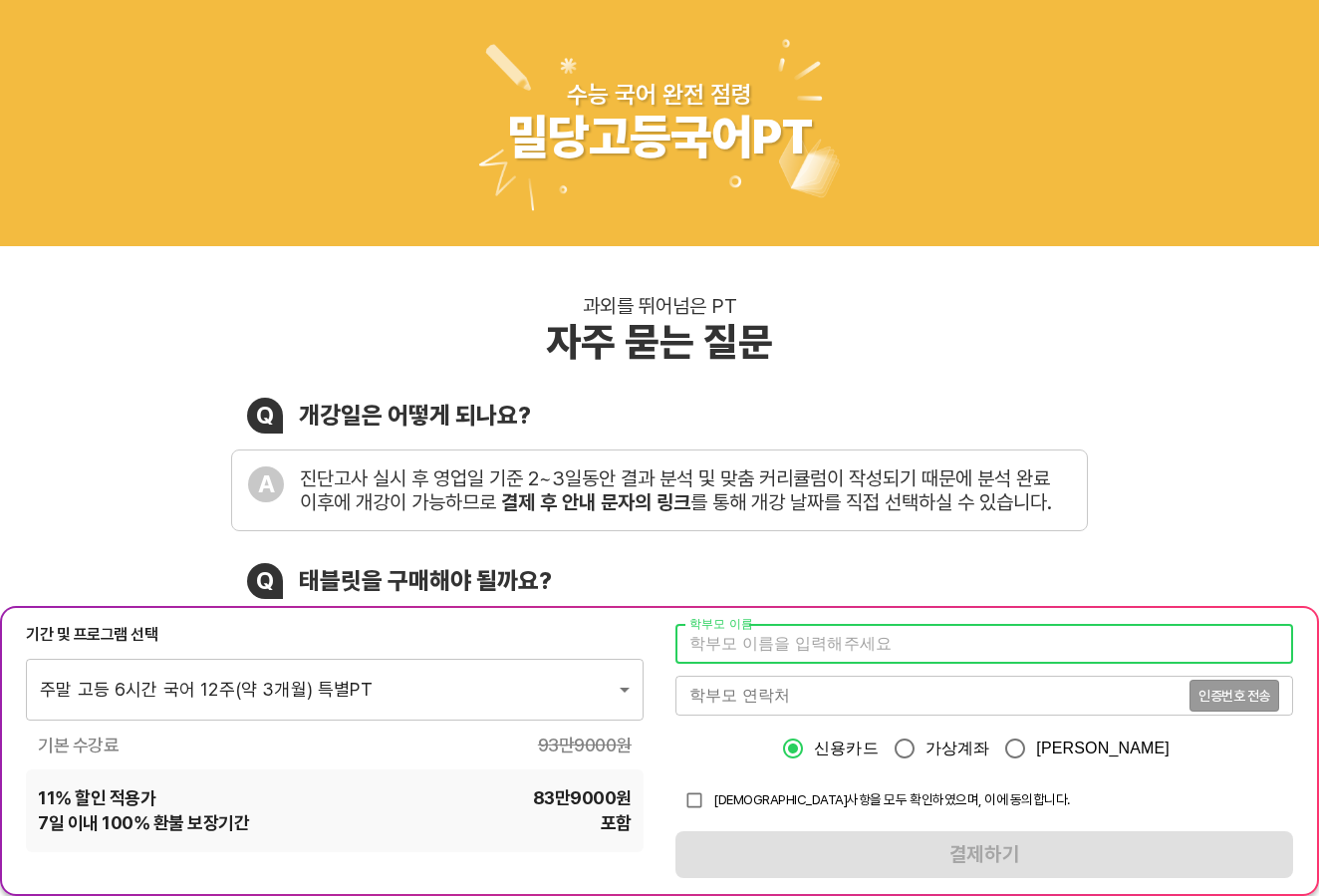
type input "오세경"
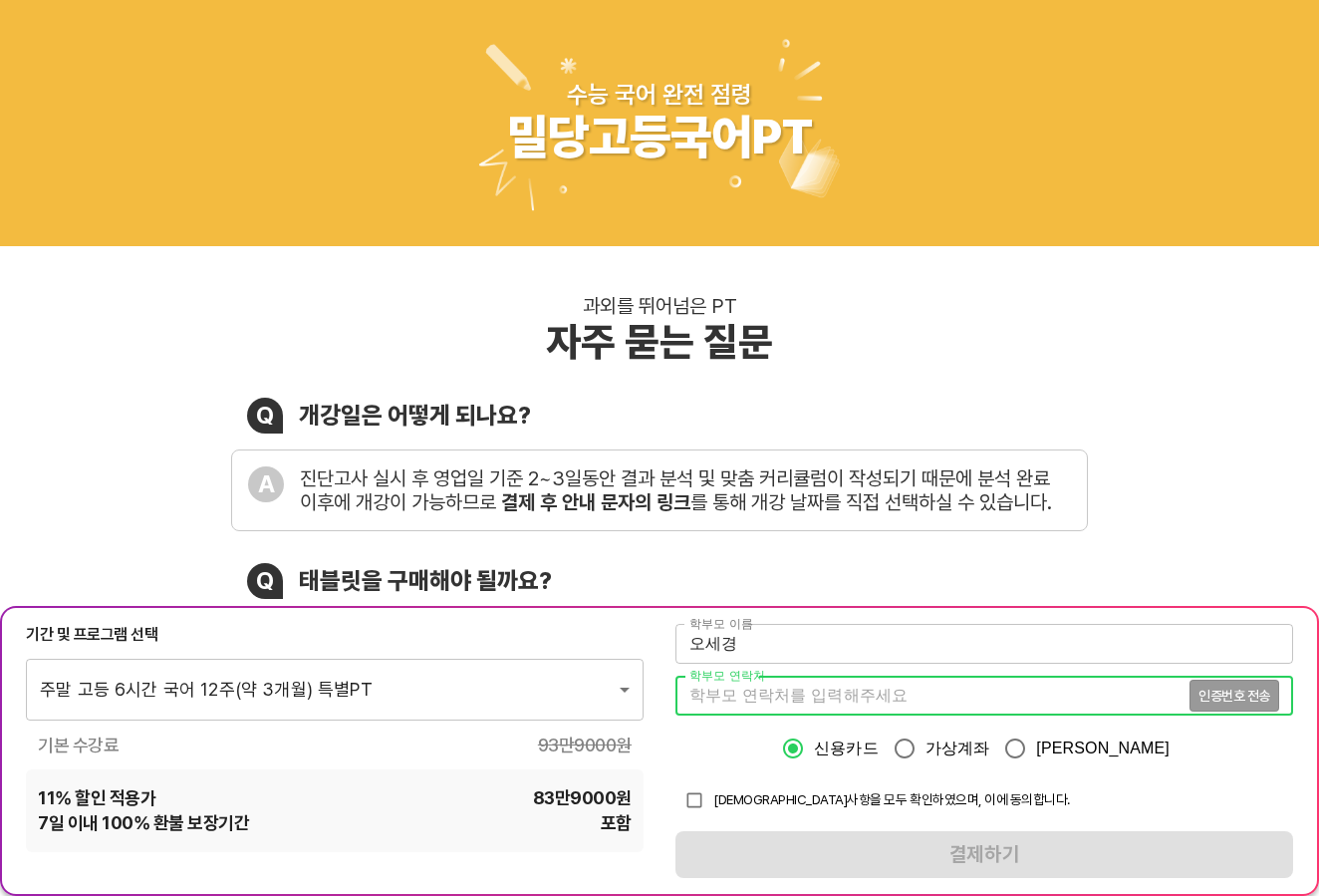
click at [766, 698] on input "tel" at bounding box center [933, 696] width 514 height 40
type input "01031418010"
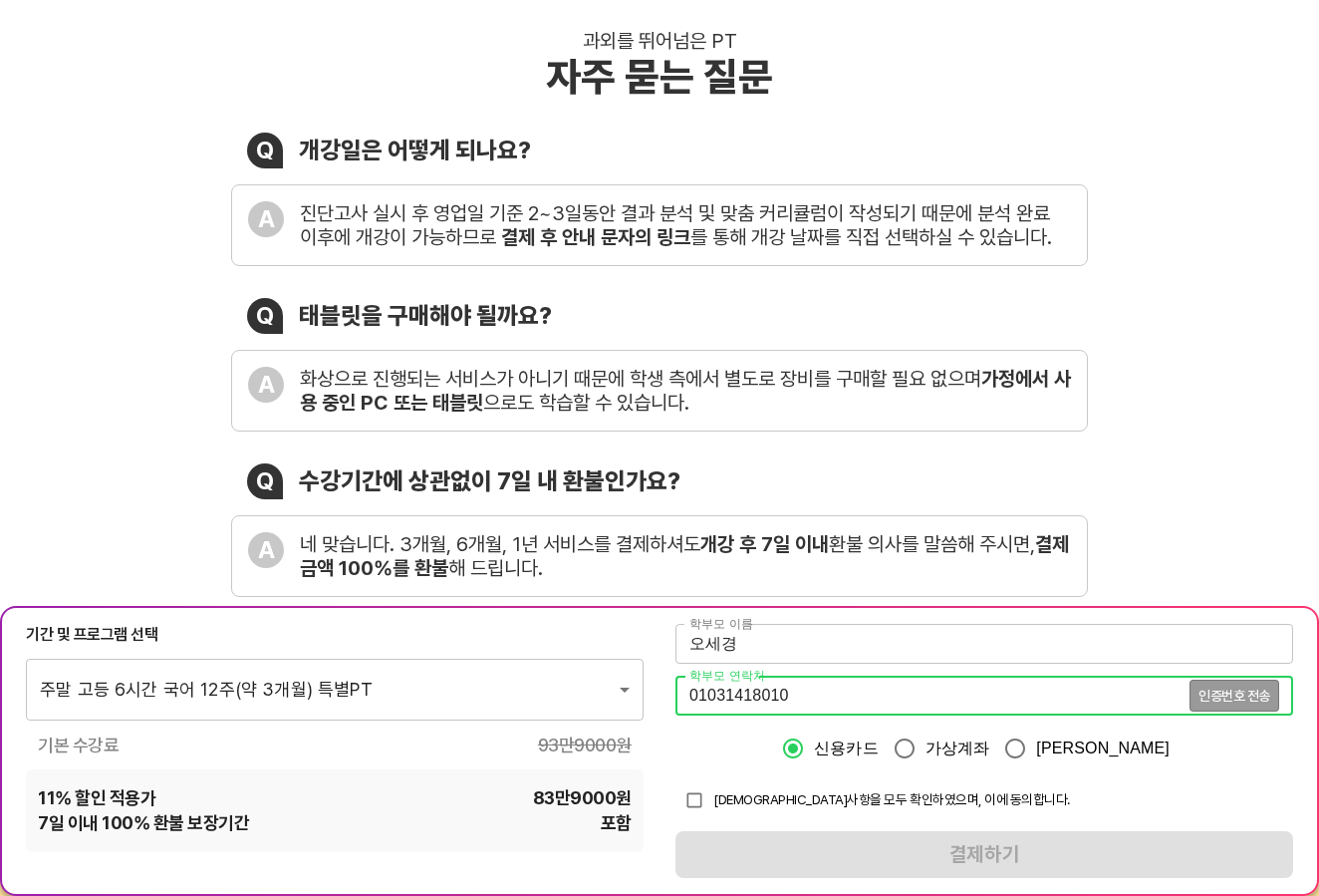
scroll to position [299, 0]
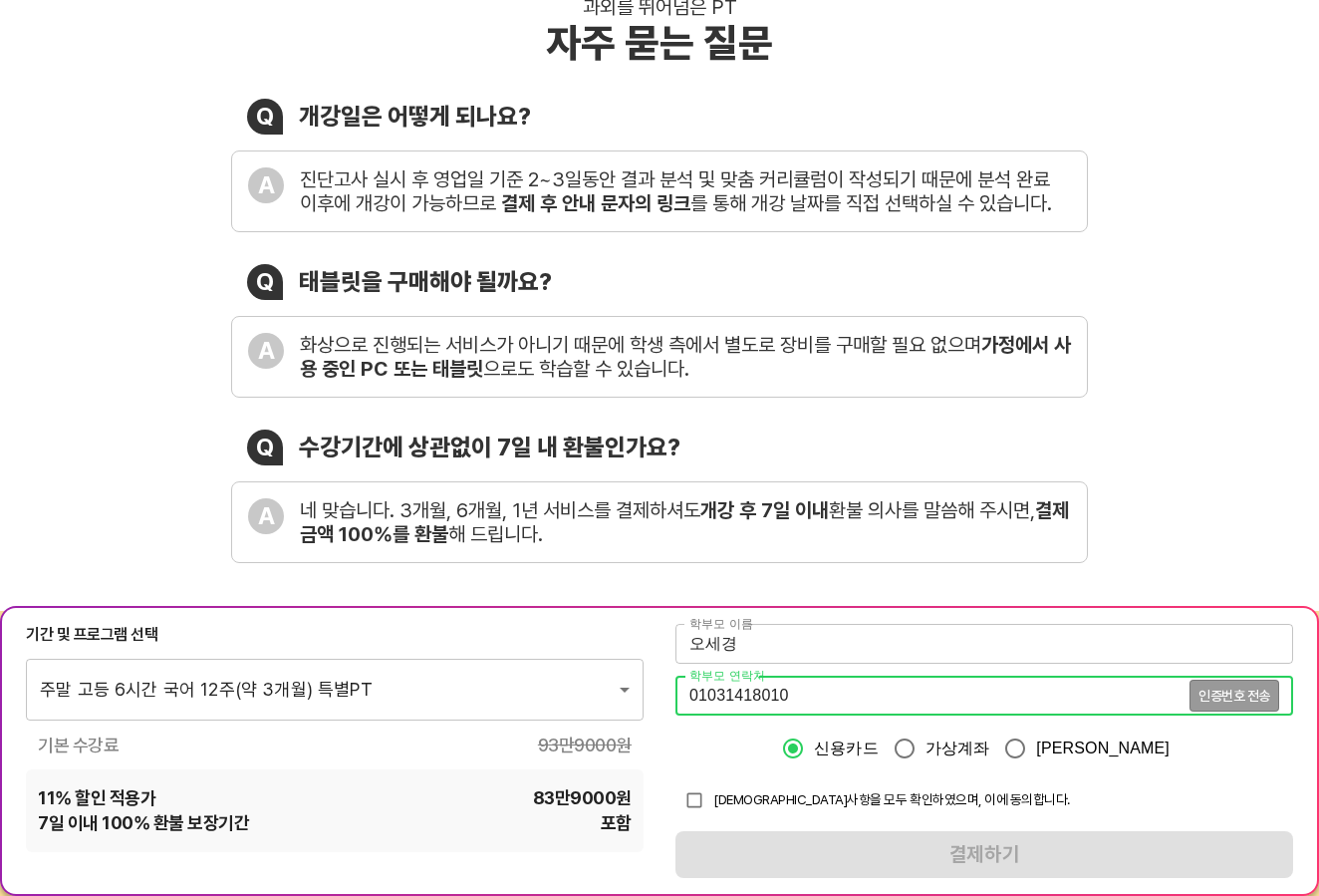
click at [1141, 547] on div "과외를 뛰어넘은 PT 자주 묻는 질문 Q 개강일은 어떻게 되나요? A 진단고사 실시 후 영업일 기준 2~3일동안 결과 분석 및 맞춤 커리큘럼이…" at bounding box center [659, 279] width 1319 height 664
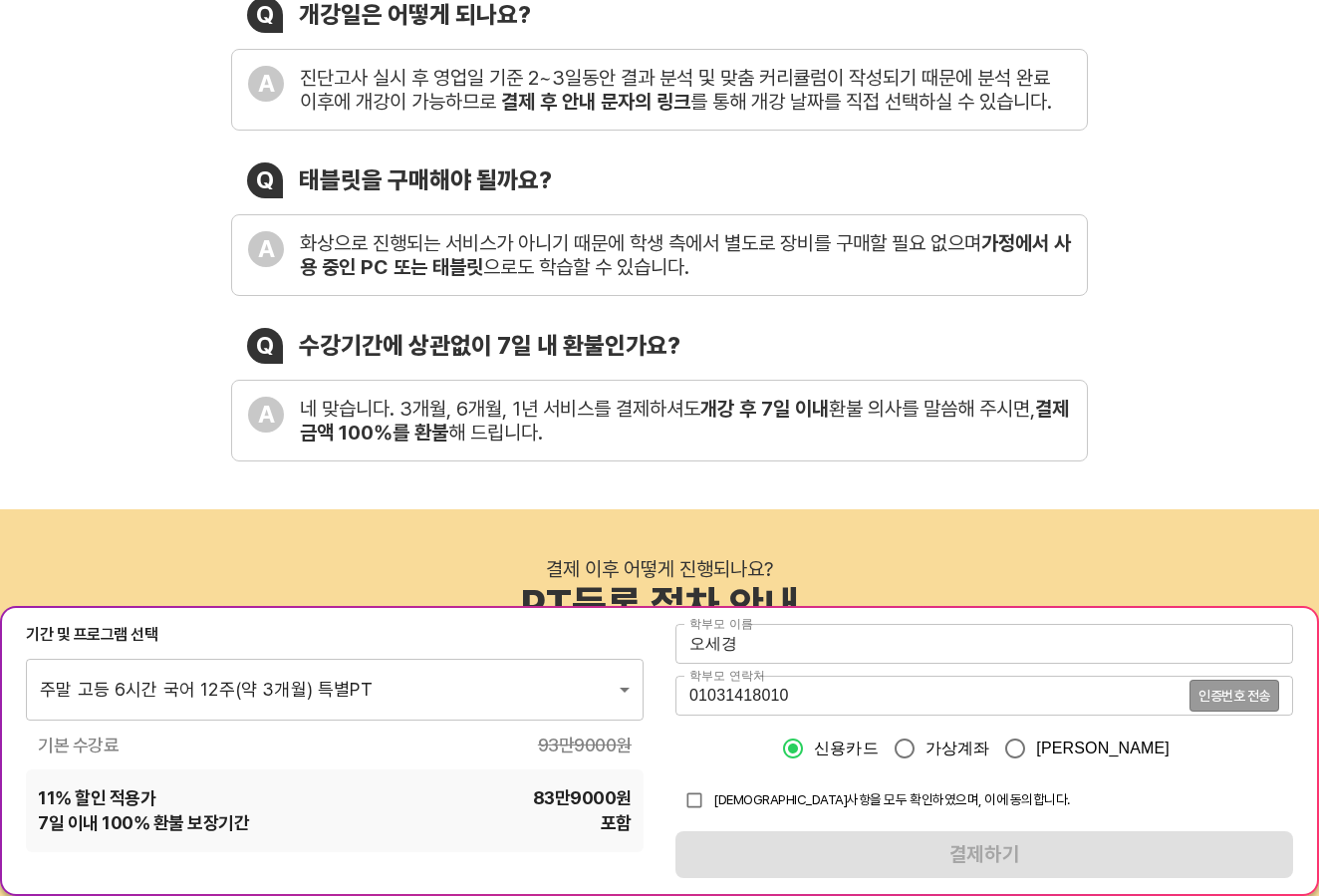
scroll to position [498, 0]
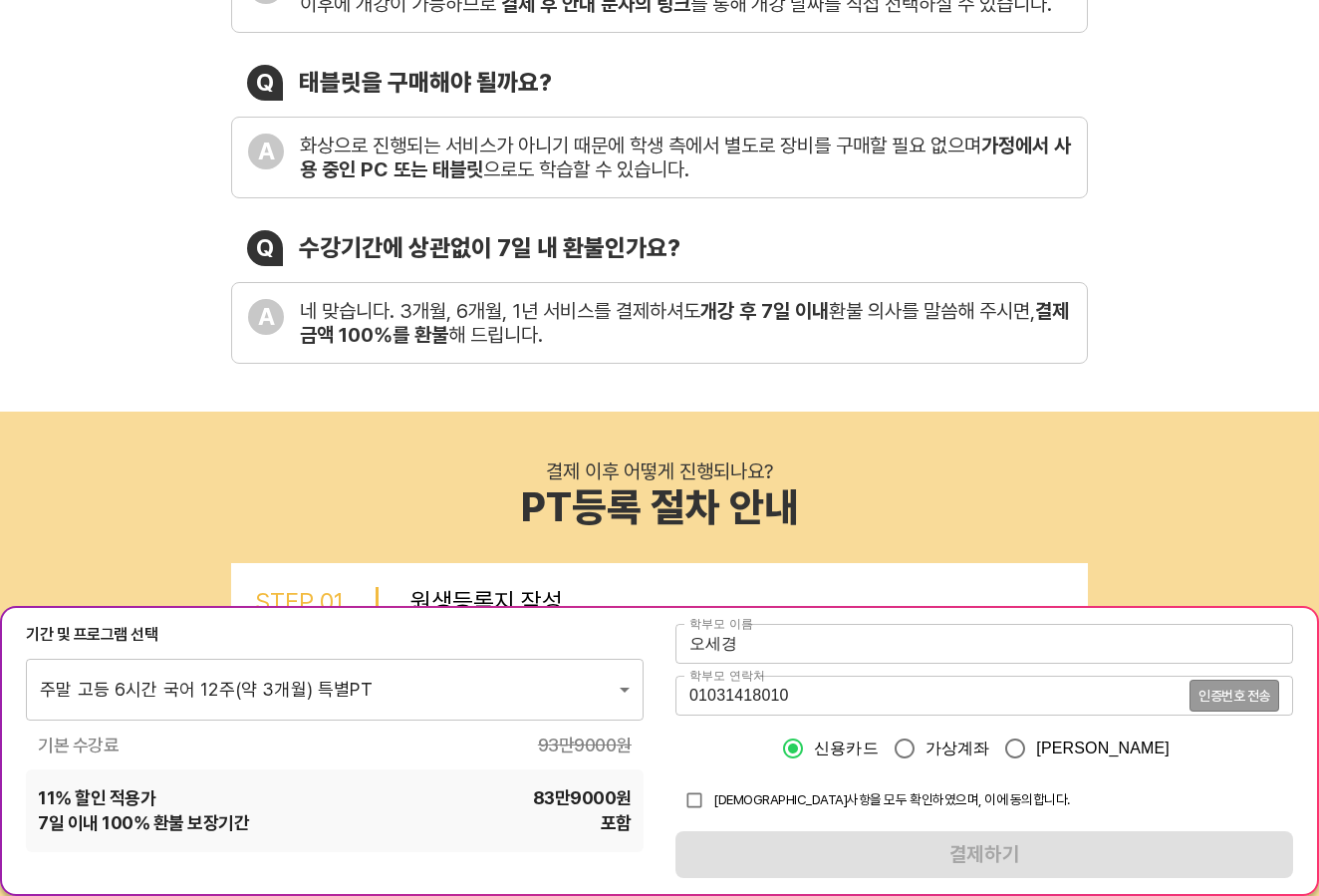
click at [1185, 815] on div "[DEMOGRAPHIC_DATA]사항을 모두 확인하였으며, 이에 동의합니다." at bounding box center [985, 800] width 618 height 38
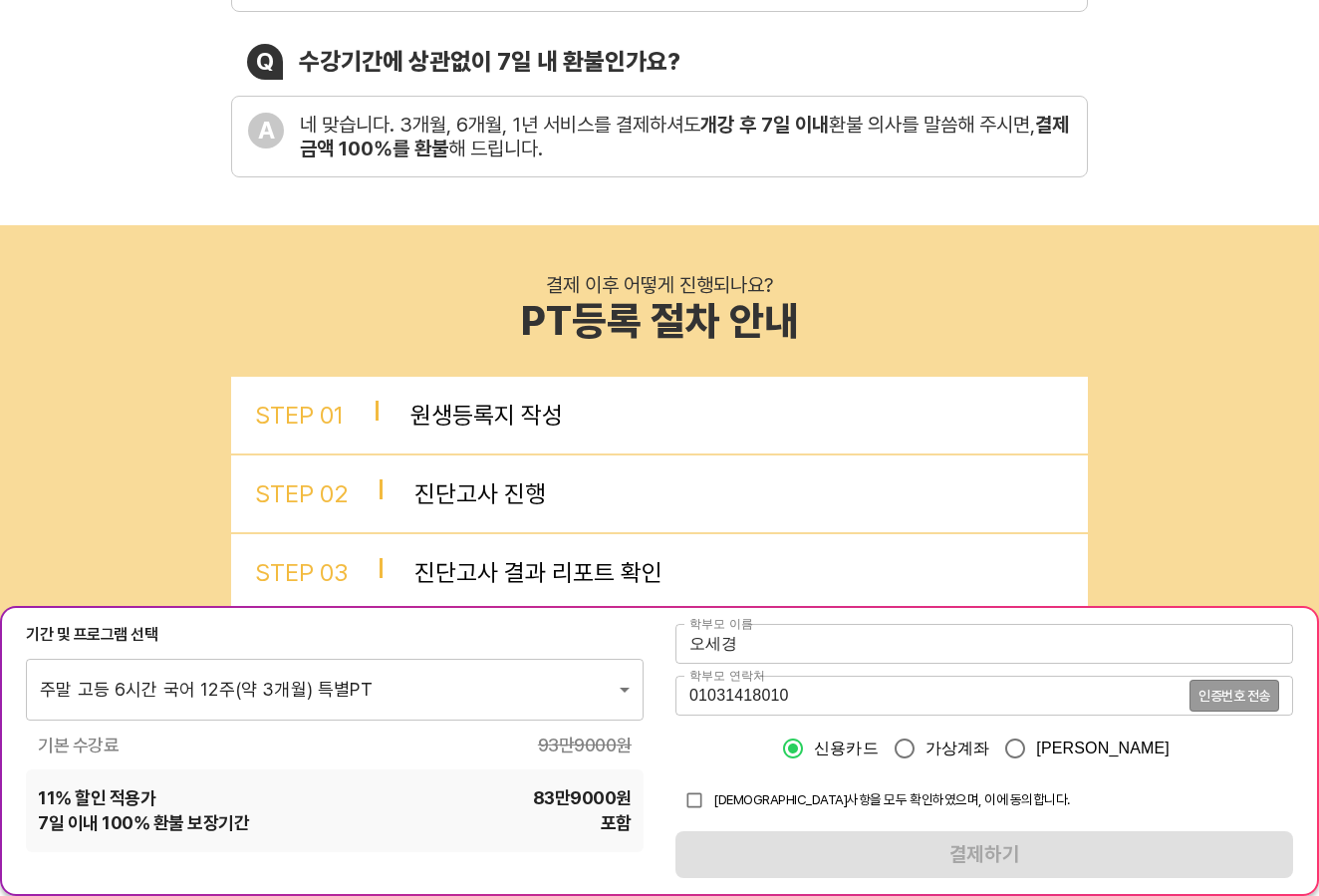
scroll to position [797, 0]
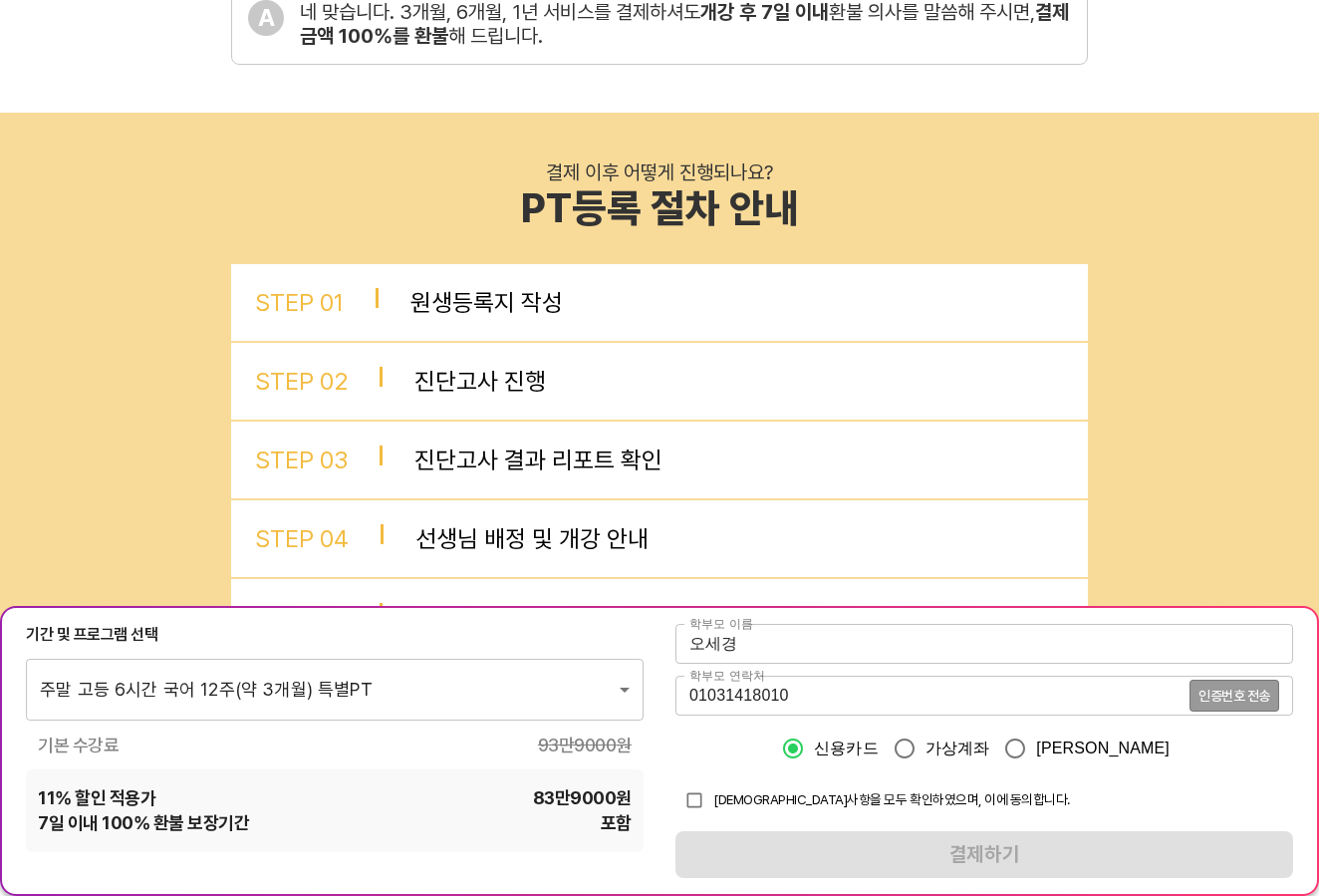
click at [691, 799] on input "checkbox" at bounding box center [695, 800] width 38 height 38
checkbox input "true"
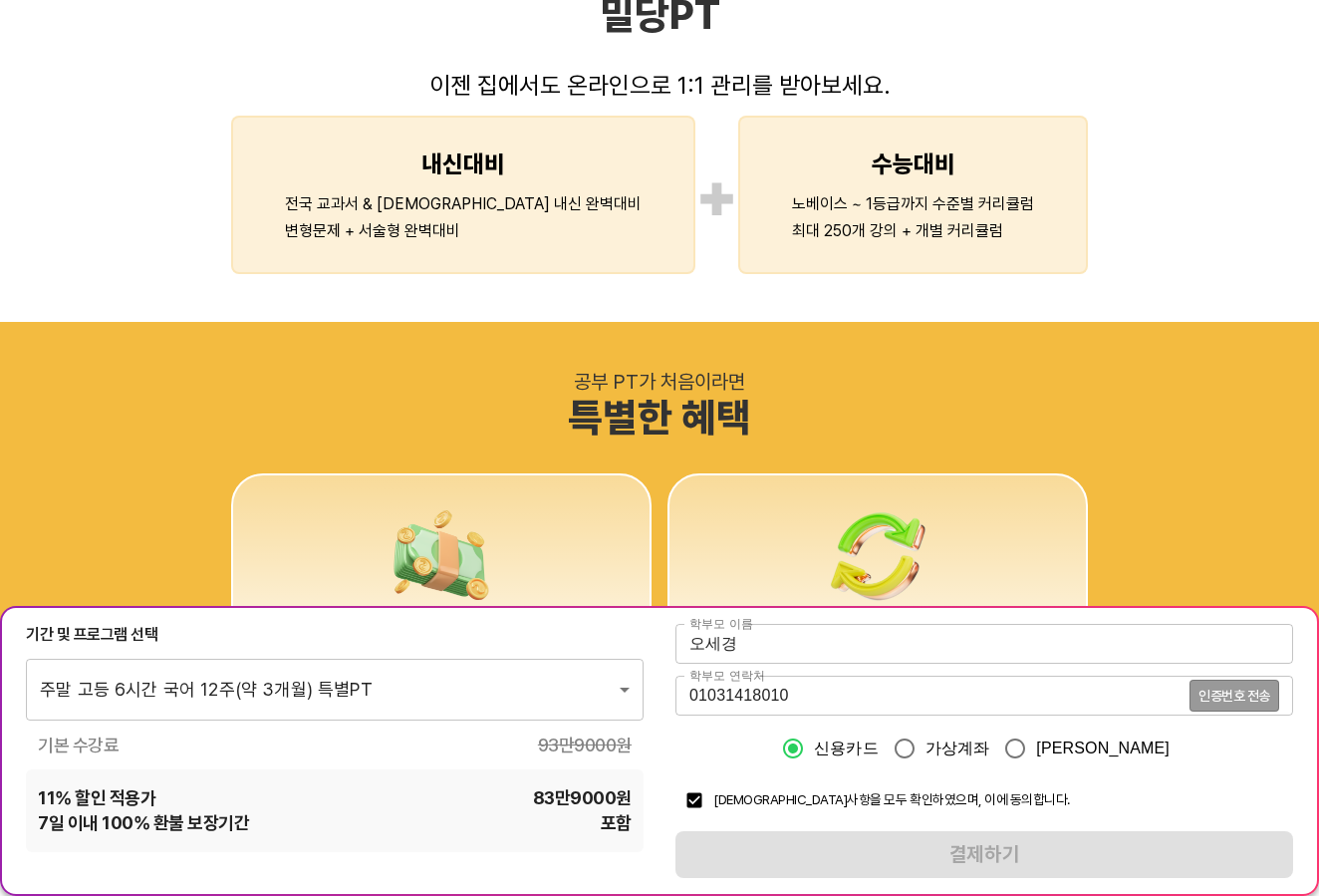
scroll to position [1842, 0]
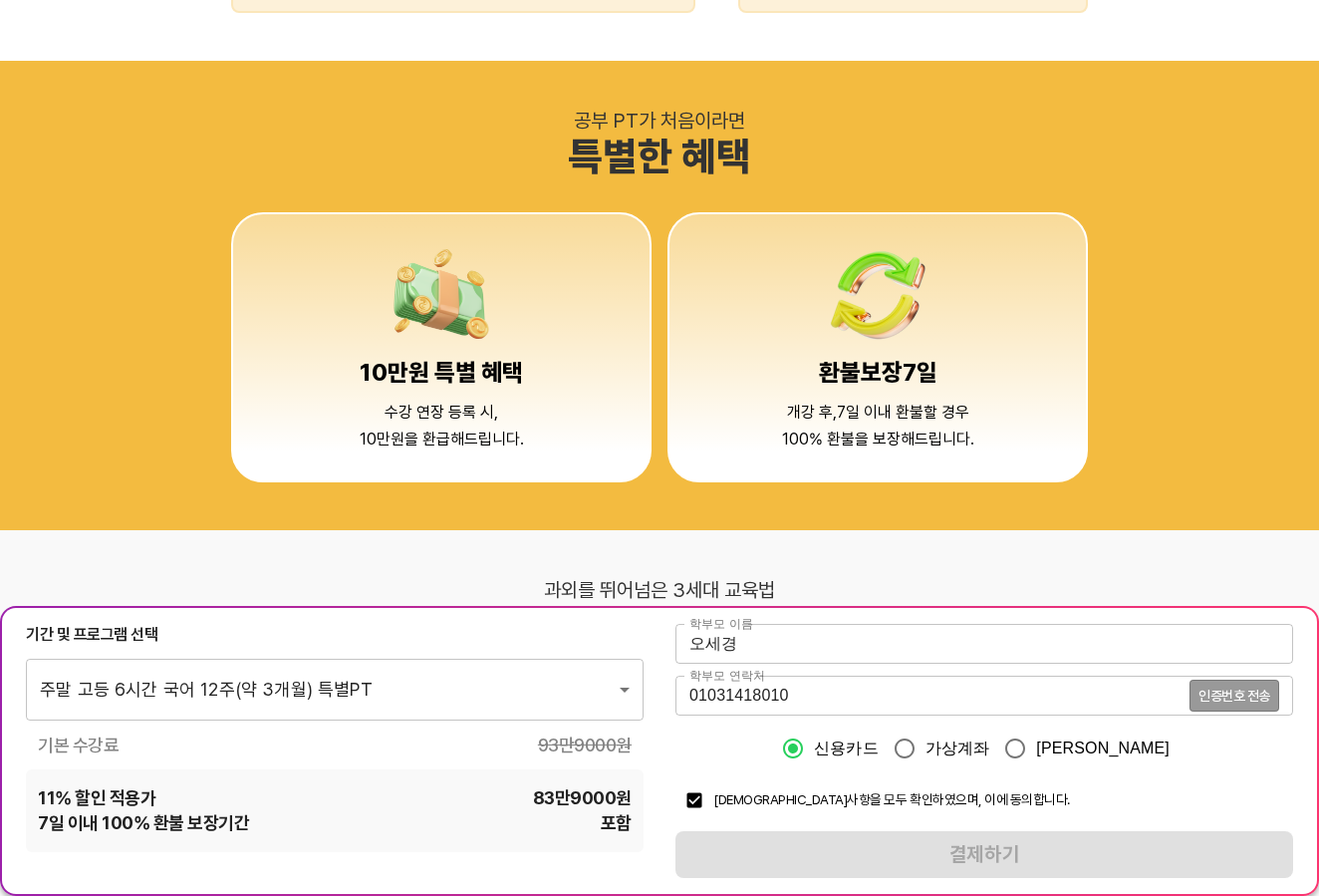
click at [1246, 690] on span "인증번호 전송" at bounding box center [1235, 695] width 72 height 14
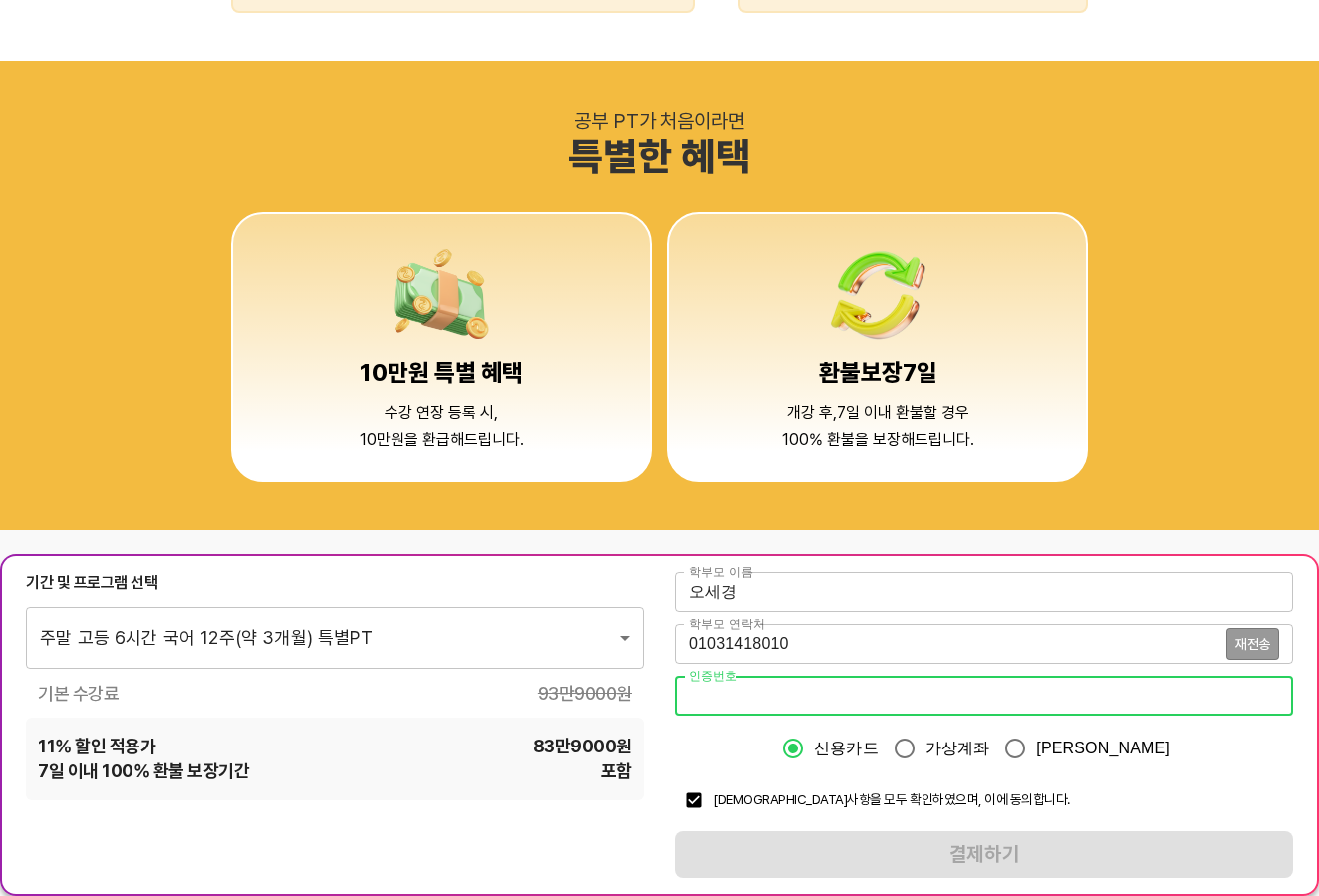
click at [814, 697] on input "number" at bounding box center [985, 696] width 618 height 40
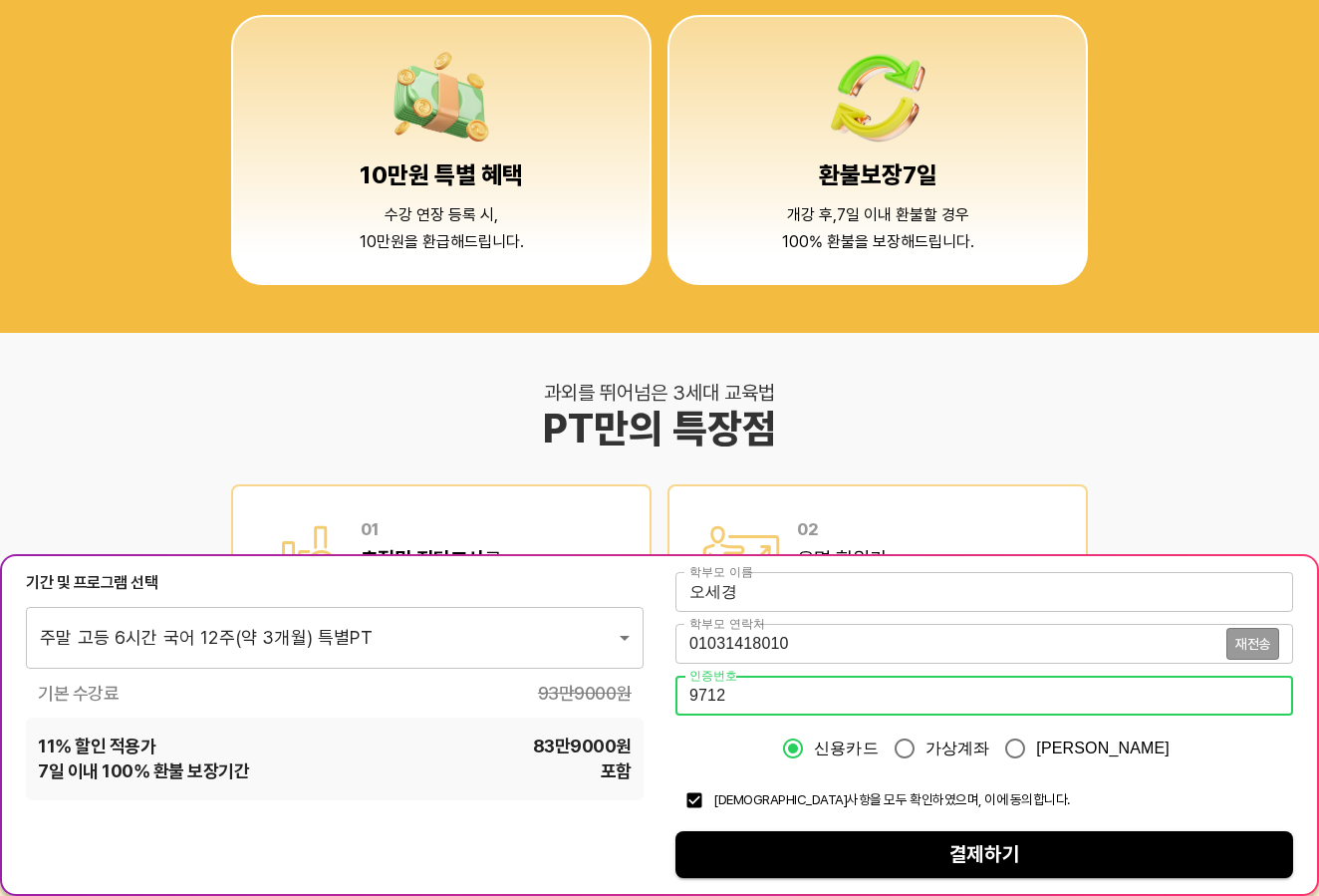
scroll to position [2041, 0]
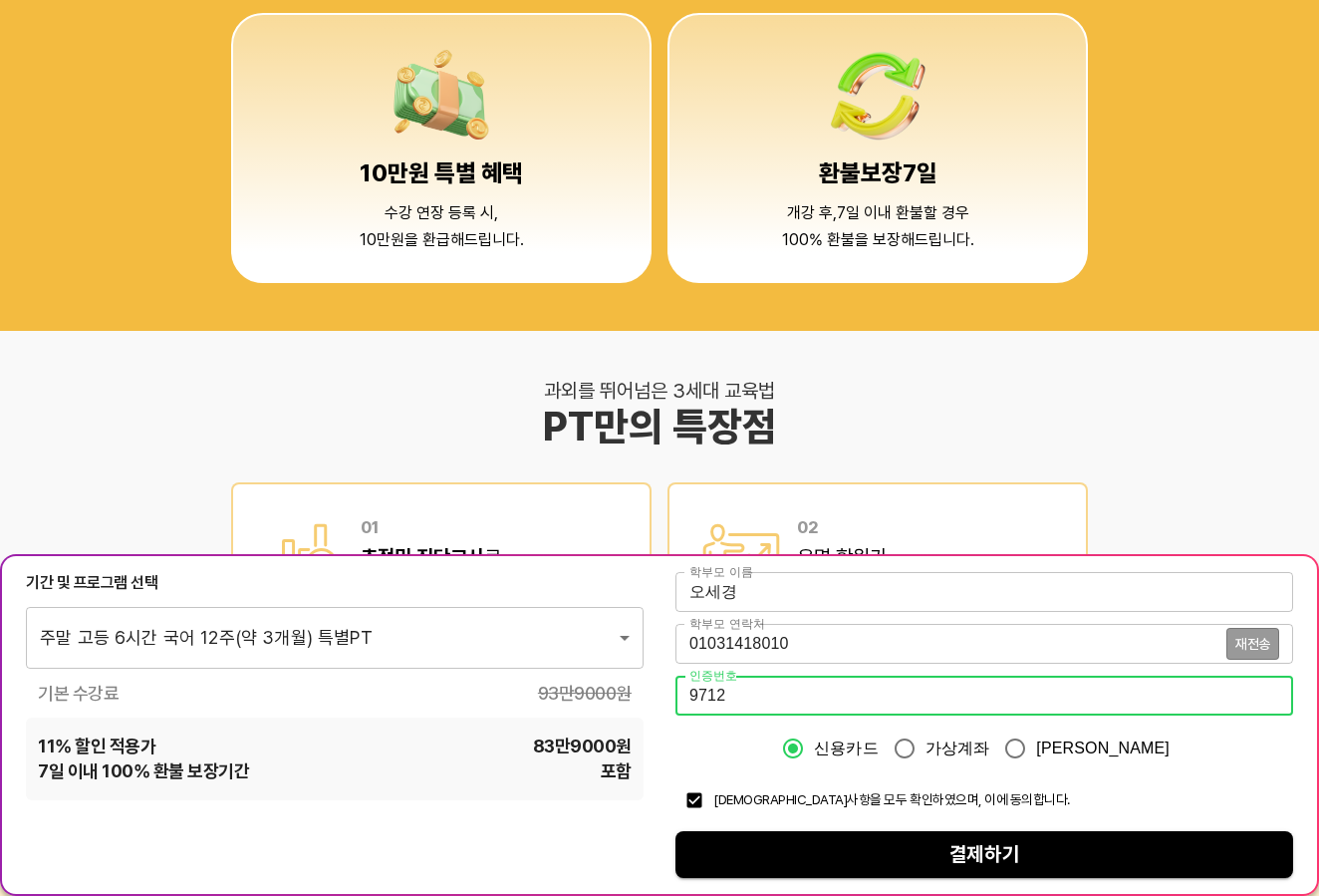
type input "9712"
click at [1034, 848] on span "결제하기" at bounding box center [984, 854] width 586 height 35
